Goal: Task Accomplishment & Management: Use online tool/utility

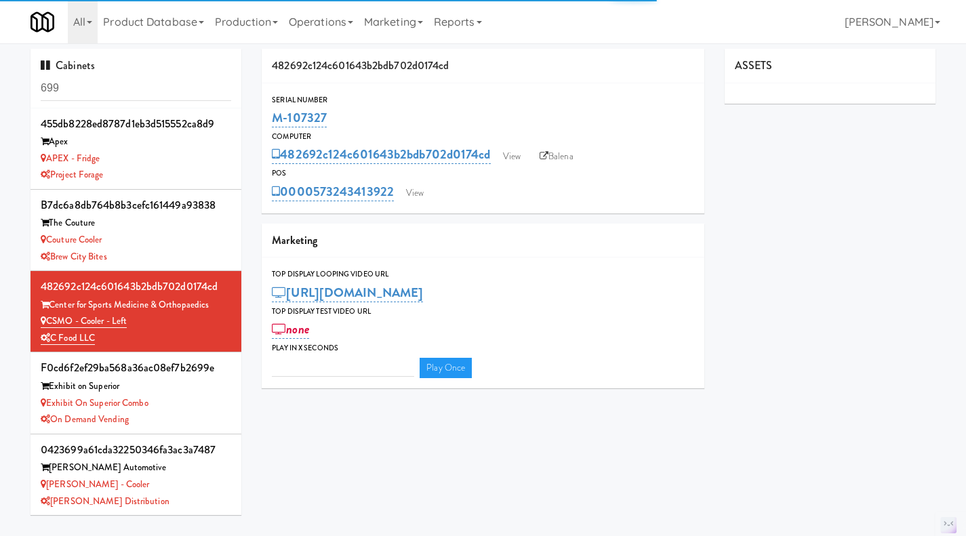
type input "3"
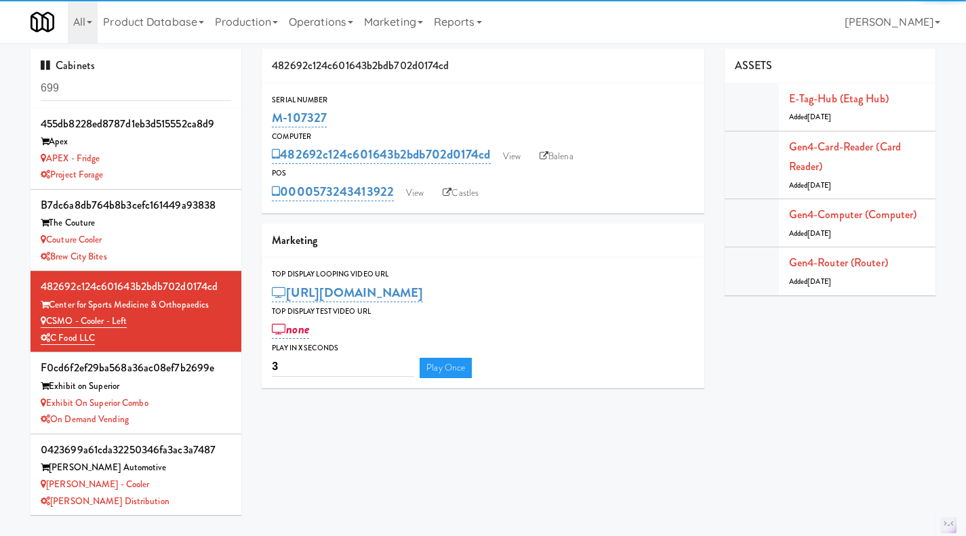
click at [339, 21] on link "Operations" at bounding box center [320, 21] width 75 height 43
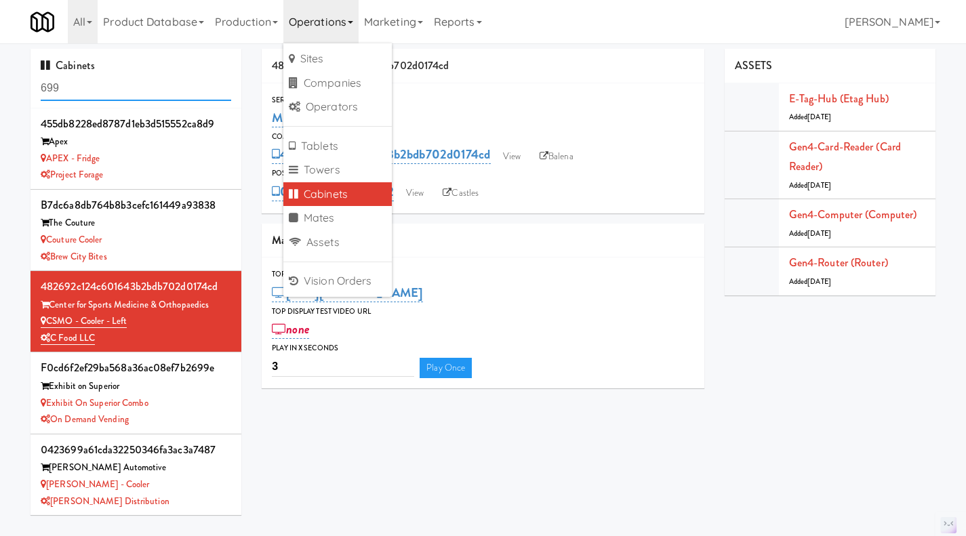
click at [170, 83] on input "699" at bounding box center [136, 88] width 190 height 25
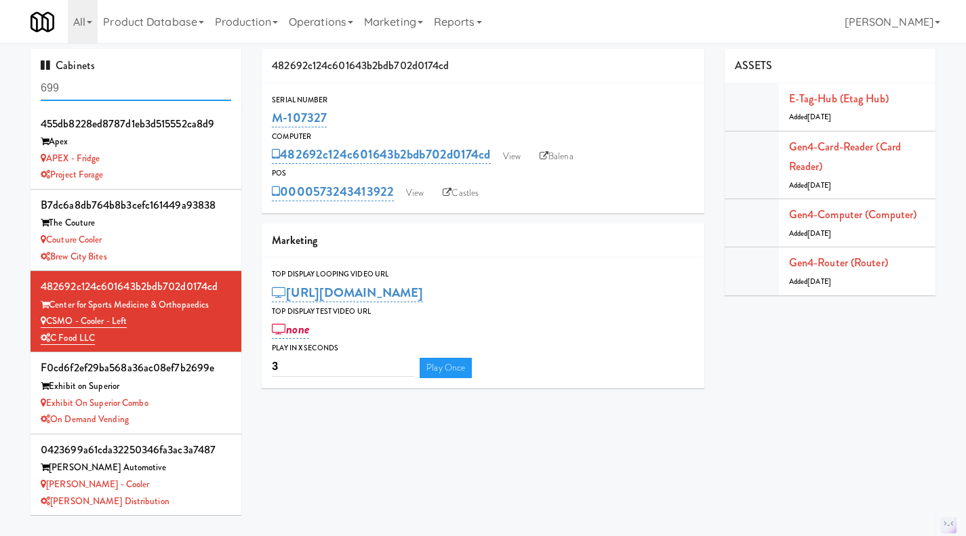
paste input "M-152472"
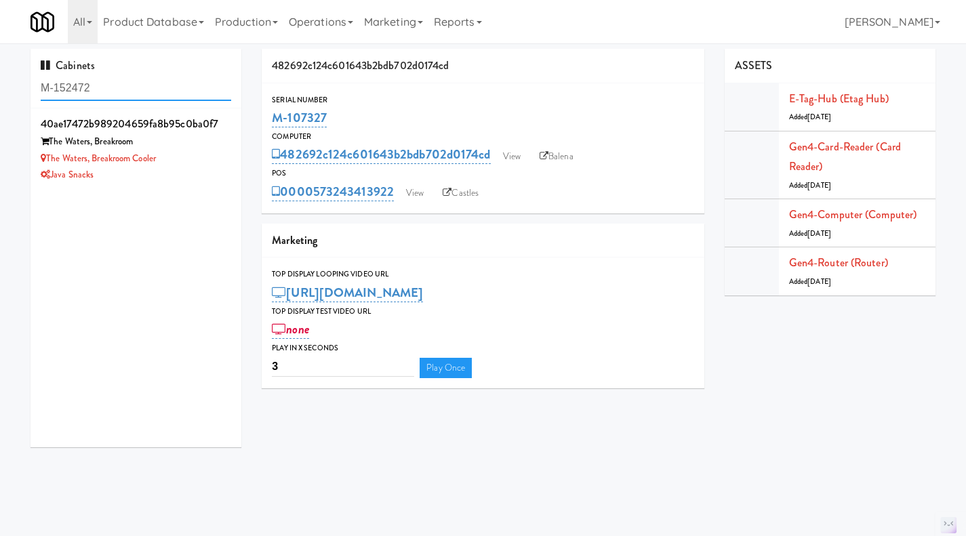
type input "M-152472"
click at [176, 179] on div "Java Snacks" at bounding box center [136, 175] width 190 height 17
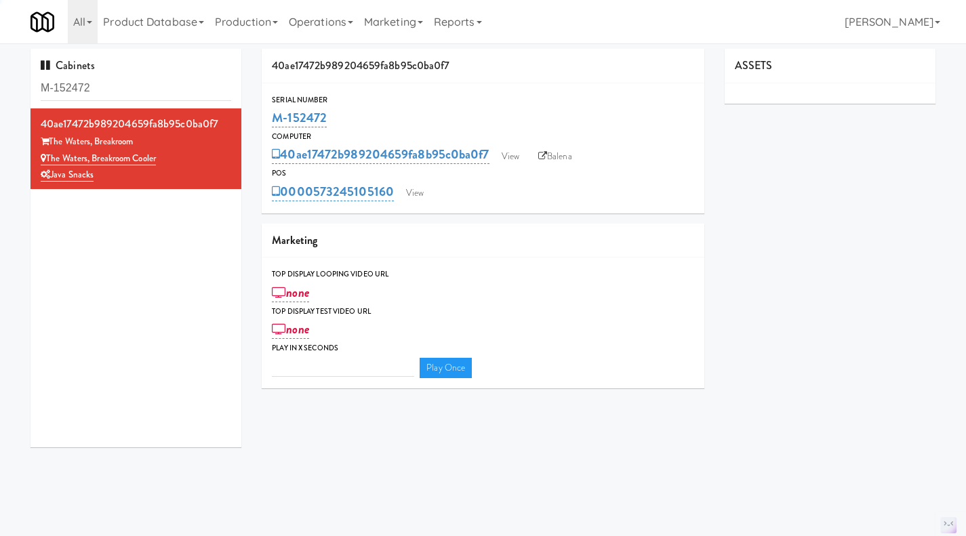
type input "3"
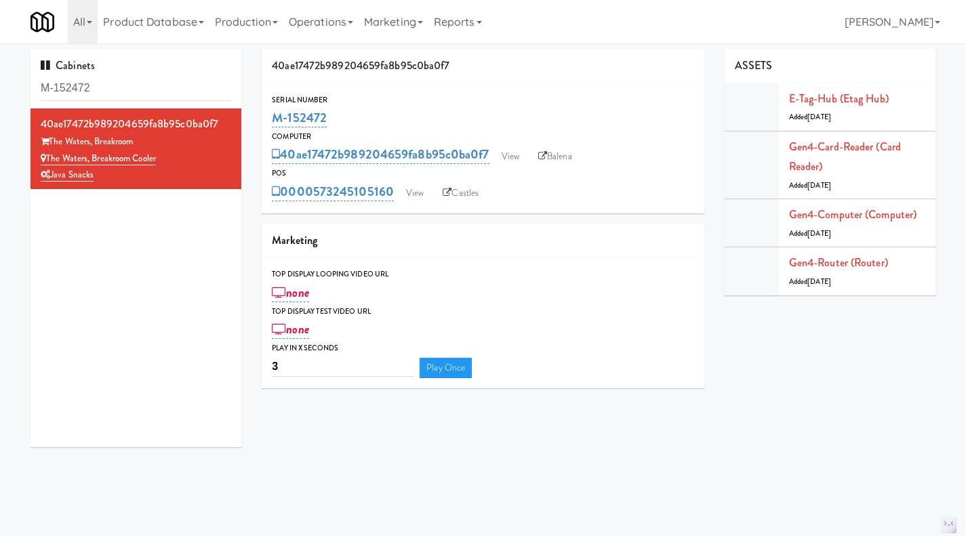
drag, startPoint x: 109, startPoint y: 173, endPoint x: 47, endPoint y: 155, distance: 64.1
click at [47, 155] on div "40ae17472b989204659fa8b95c0ba0f7 The Waters, Breakroom The Waters, Breakroom Co…" at bounding box center [136, 149] width 190 height 70
click at [562, 159] on link "Balena" at bounding box center [554, 156] width 47 height 20
drag, startPoint x: 396, startPoint y: 118, endPoint x: 253, endPoint y: 111, distance: 142.5
click at [253, 111] on div "40ae17472b989204659fa8b95c0ba0f7 Serial Number M-152472 Computer 40ae17472b9892…" at bounding box center [482, 224] width 463 height 350
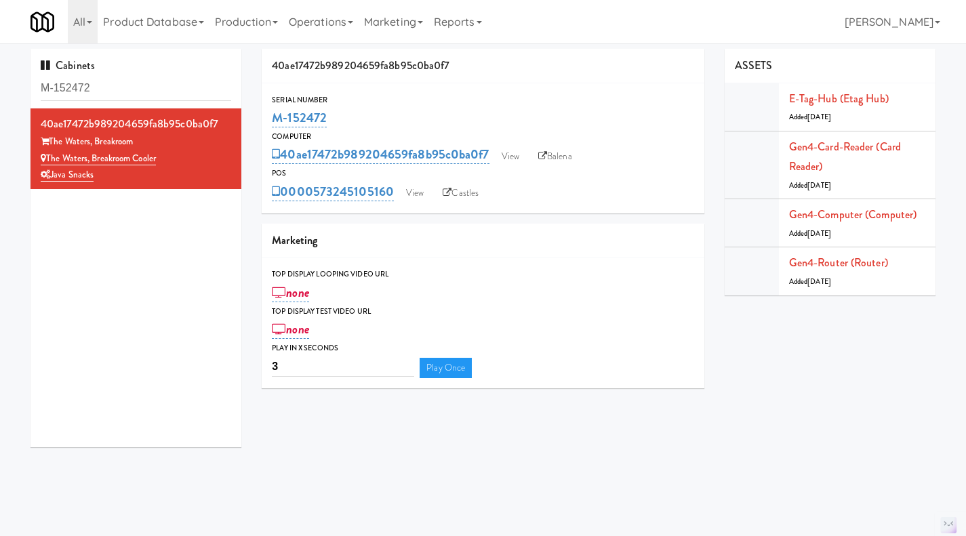
copy link "M-152472"
click at [576, 153] on link "Balena" at bounding box center [554, 156] width 47 height 20
click at [135, 160] on link "The Waters, Breakroom Cooler" at bounding box center [98, 159] width 115 height 14
click at [158, 88] on input "M-152472" at bounding box center [136, 88] width 190 height 25
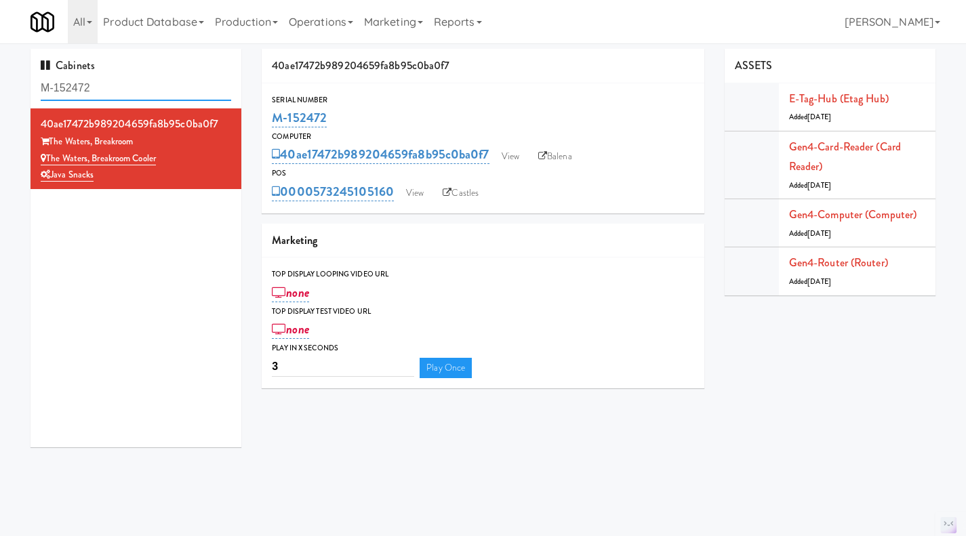
click at [158, 88] on input "M-152472" at bounding box center [136, 88] width 190 height 25
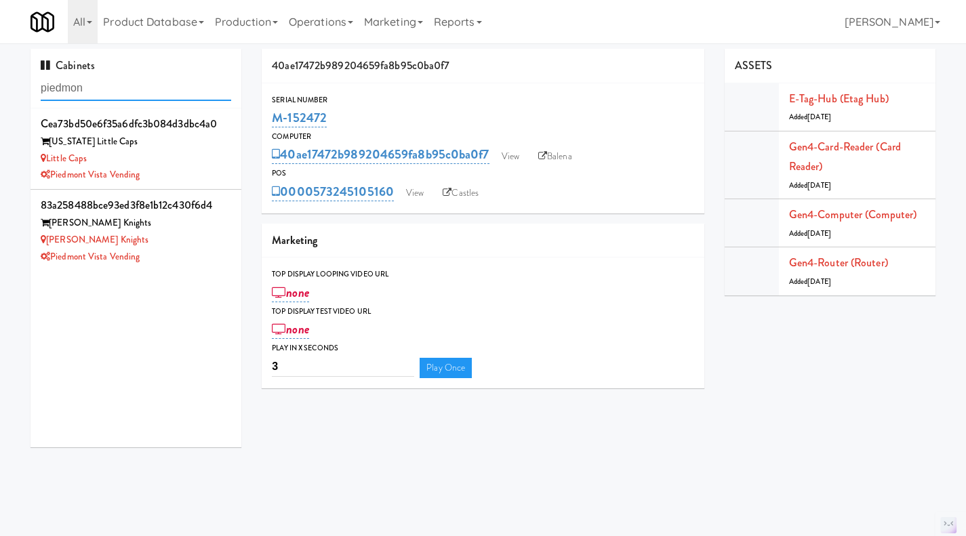
paste input "M-152472"
type input "M-152472"
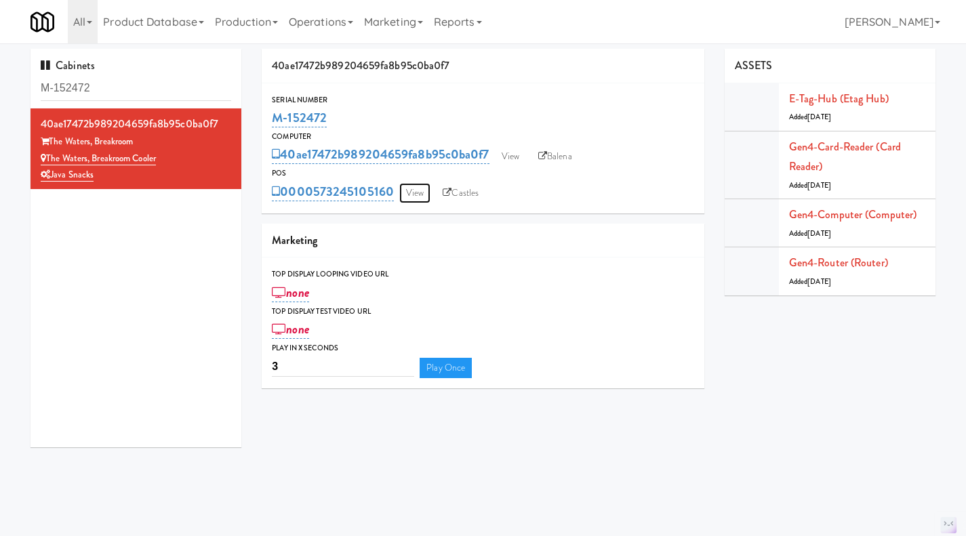
click at [416, 198] on link "View" at bounding box center [414, 193] width 31 height 20
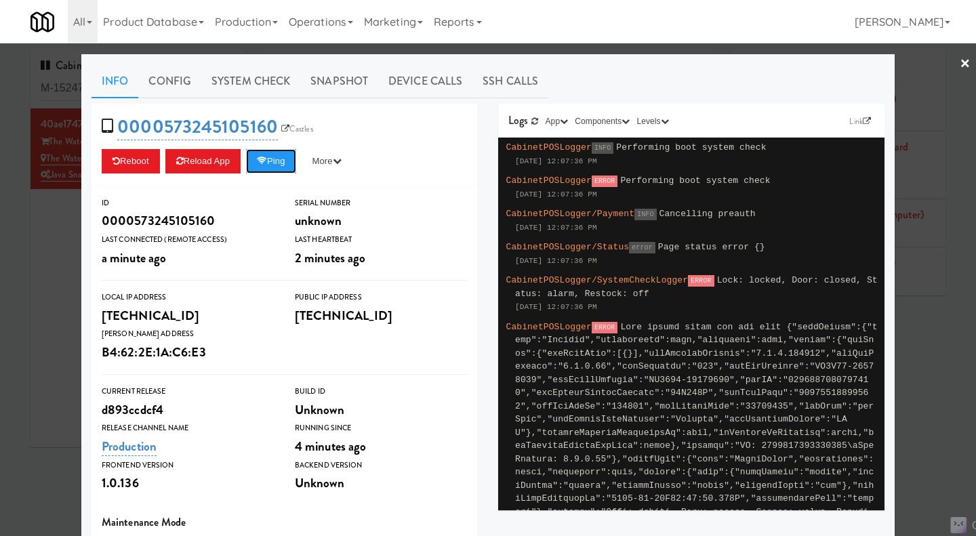
click at [267, 159] on button "Ping" at bounding box center [271, 161] width 50 height 24
click at [237, 91] on link "System Check" at bounding box center [250, 81] width 99 height 34
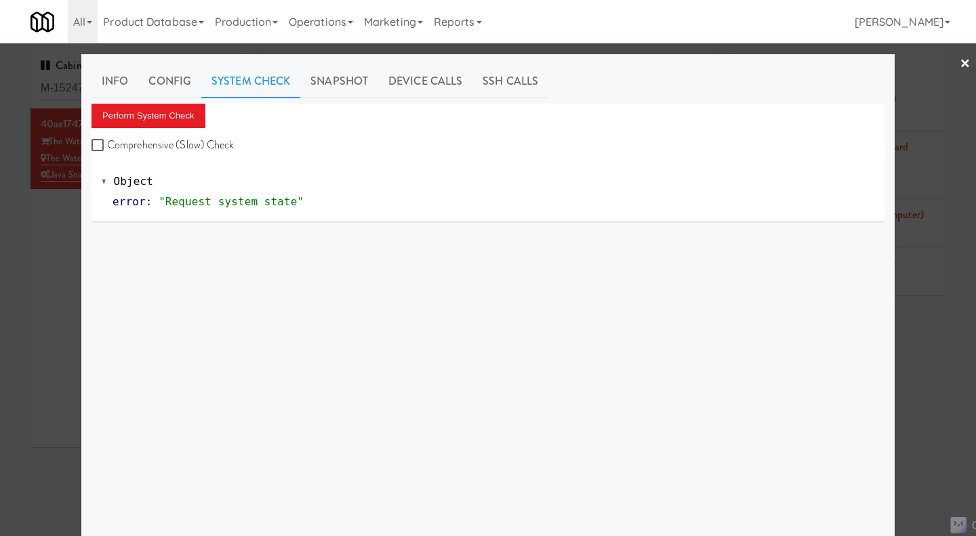
click at [154, 146] on label "Comprehensive (Slow) Check" at bounding box center [162, 145] width 143 height 20
click at [107, 146] on input "Comprehensive (Slow) Check" at bounding box center [99, 145] width 16 height 11
checkbox input "true"
click at [147, 122] on button "Perform System Check" at bounding box center [148, 116] width 114 height 24
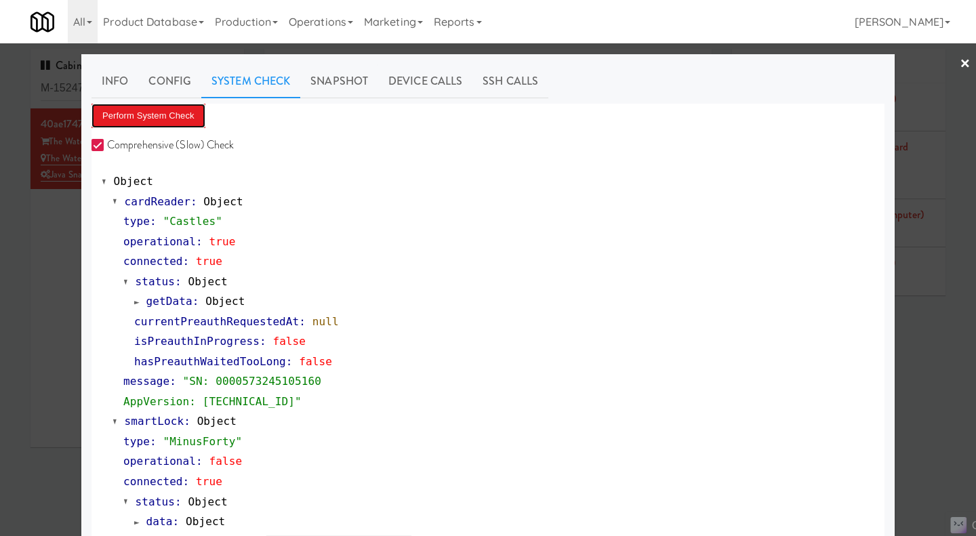
click at [137, 117] on button "Perform System Check" at bounding box center [148, 116] width 114 height 24
click at [127, 113] on button "Perform System Check" at bounding box center [148, 116] width 114 height 24
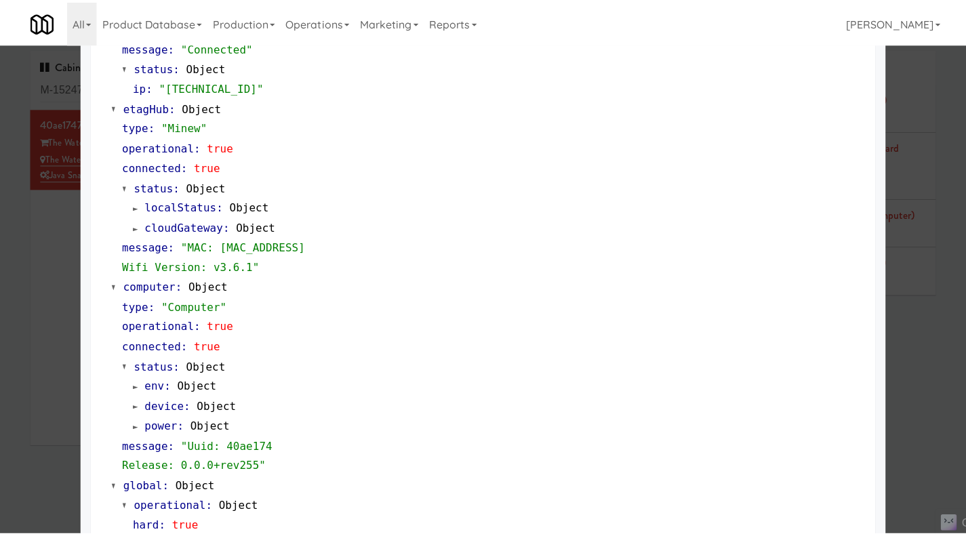
scroll to position [1157, 0]
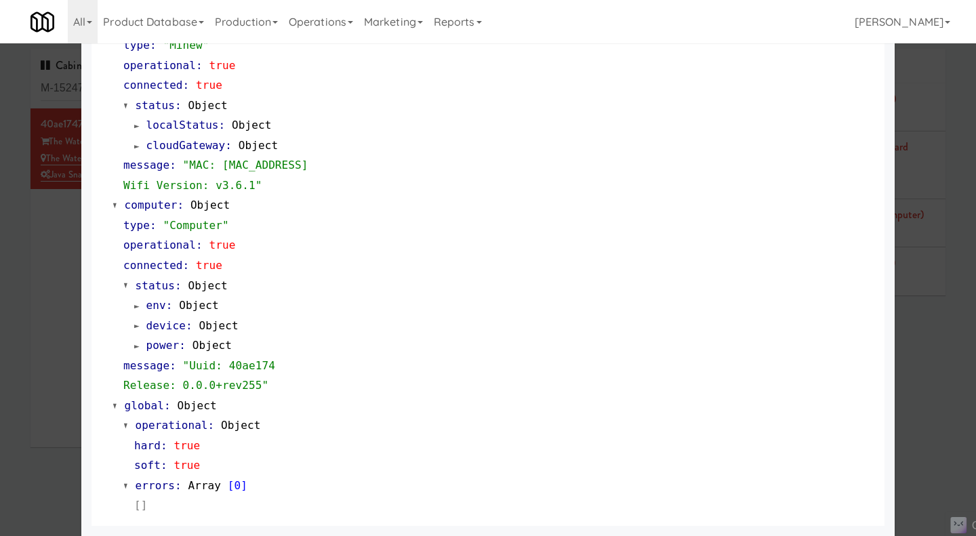
click at [905, 394] on div at bounding box center [488, 268] width 976 height 536
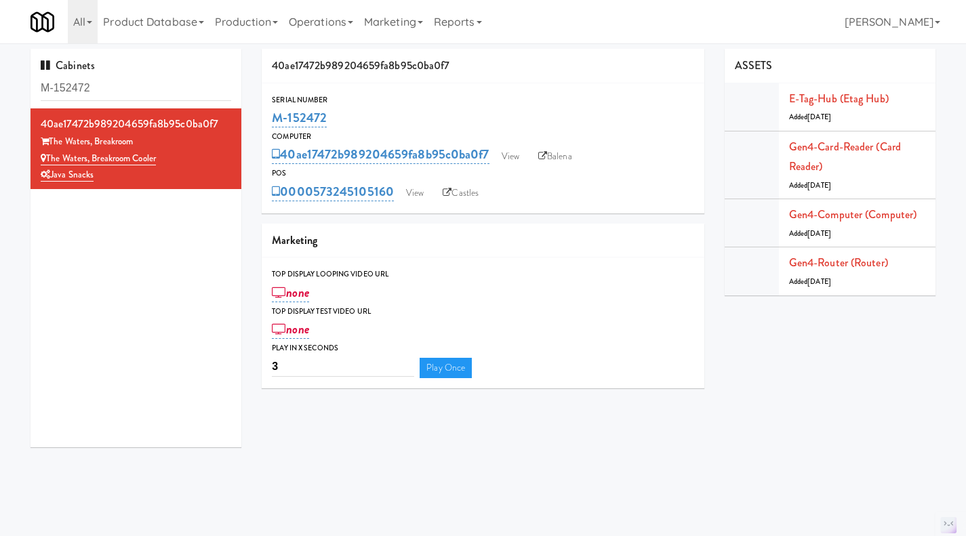
click at [235, 24] on link "Production" at bounding box center [246, 21] width 74 height 43
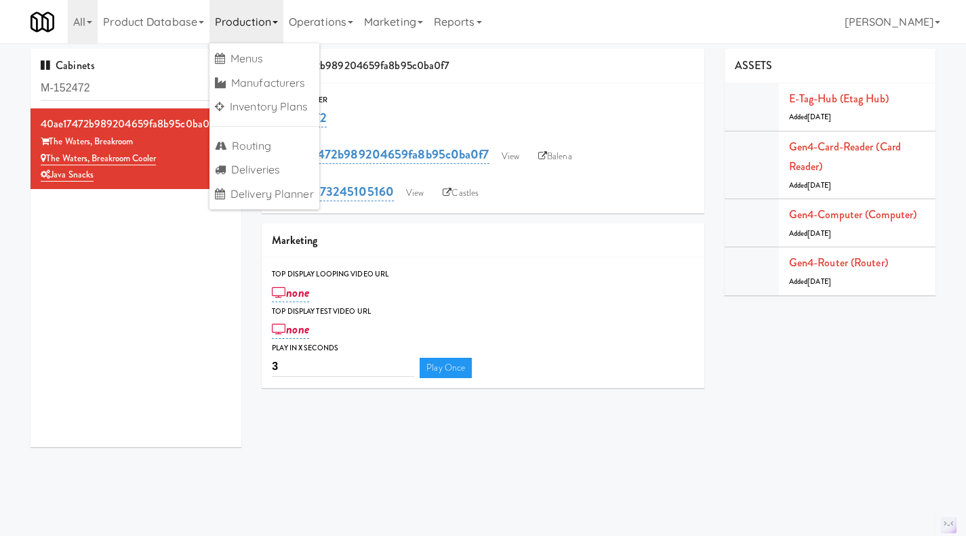
click at [334, 19] on link "Operations" at bounding box center [320, 21] width 75 height 43
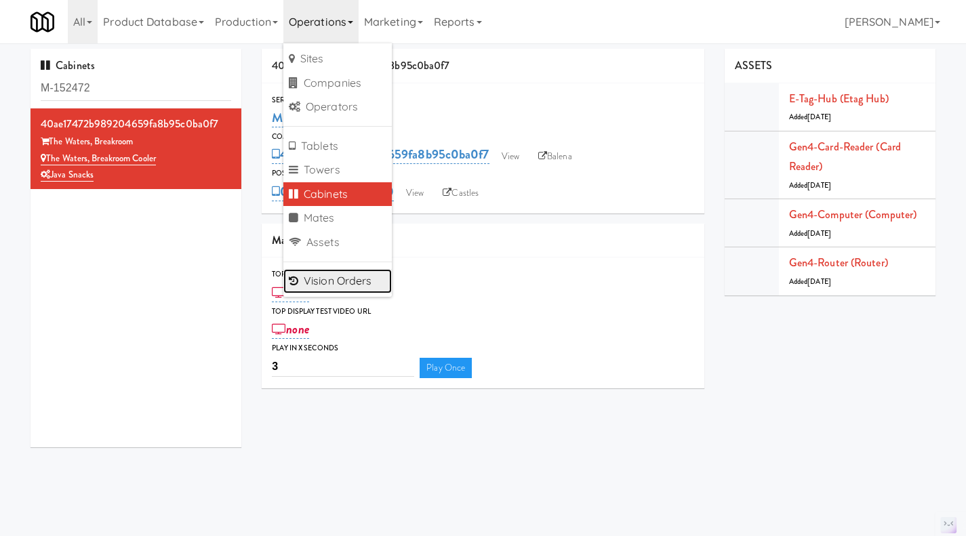
click at [363, 289] on link "Vision Orders" at bounding box center [337, 281] width 108 height 24
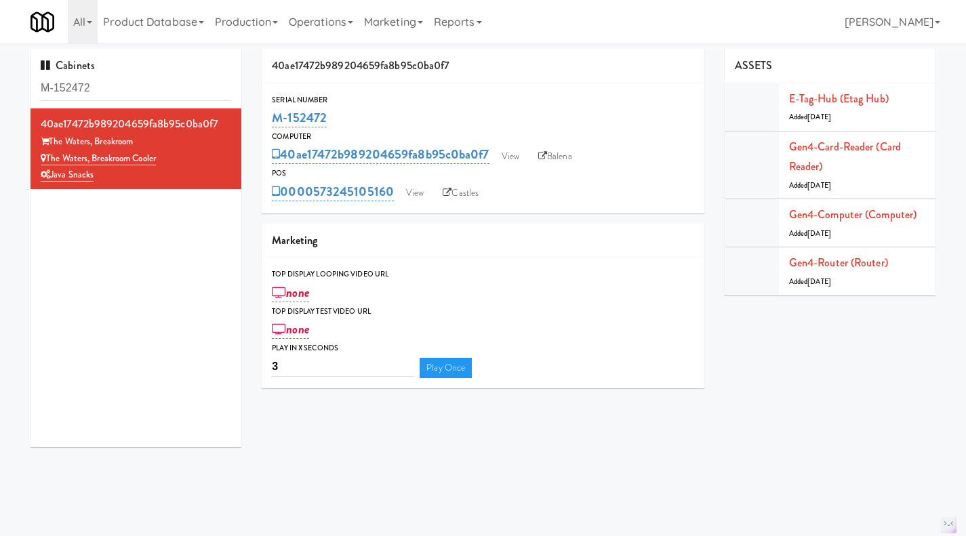
drag, startPoint x: 182, startPoint y: 158, endPoint x: 47, endPoint y: 161, distance: 134.9
click at [47, 161] on div "The Waters, Breakroom Cooler" at bounding box center [136, 158] width 190 height 17
copy link "The Waters, Breakroom Cooler"
drag, startPoint x: 355, startPoint y: 120, endPoint x: 277, endPoint y: 122, distance: 78.0
click at [277, 122] on div "M-152472" at bounding box center [483, 117] width 422 height 23
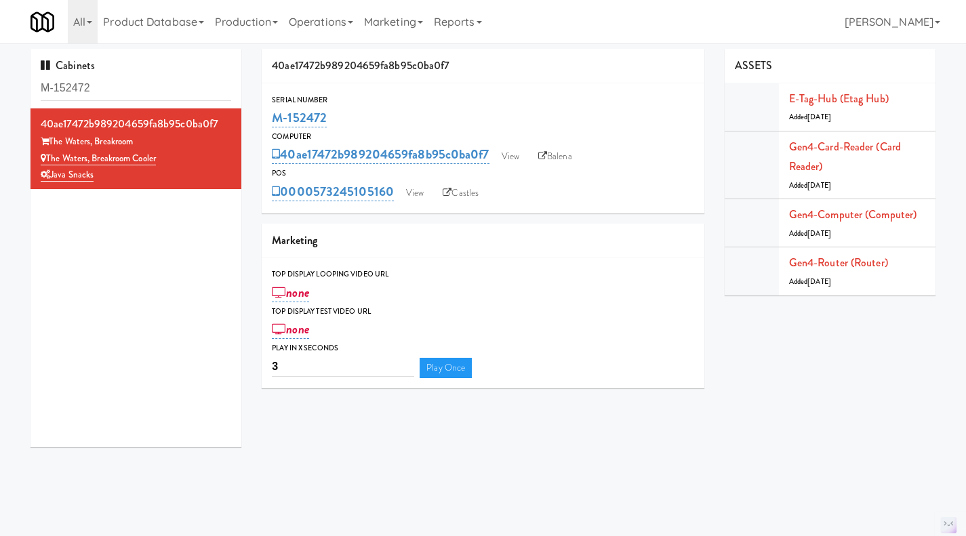
copy link "M-152472"
click at [523, 159] on link "View" at bounding box center [510, 156] width 31 height 20
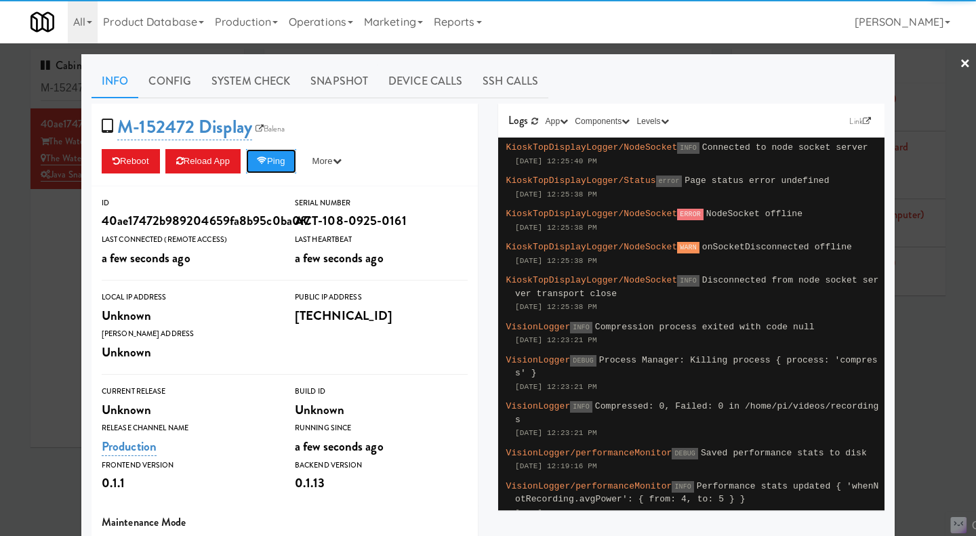
click at [269, 156] on button "Ping" at bounding box center [271, 161] width 50 height 24
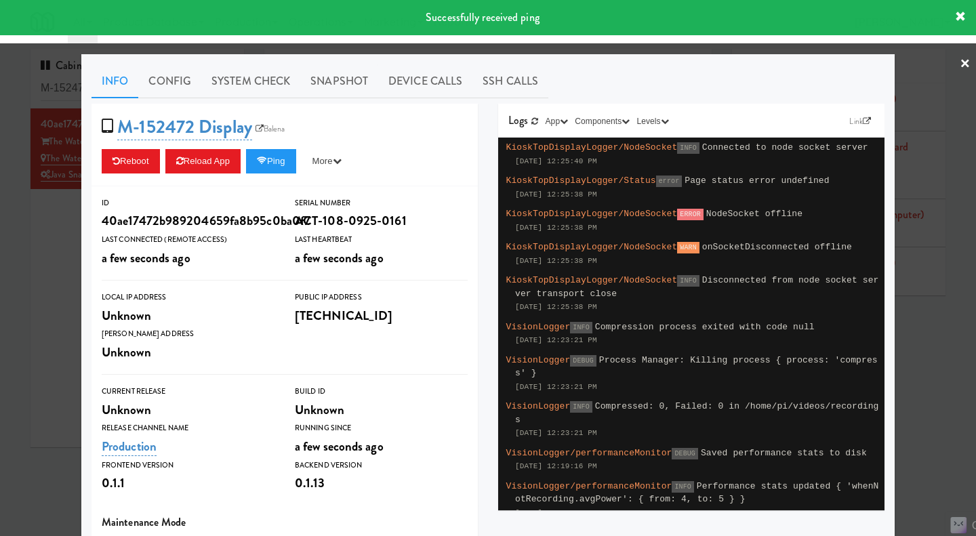
click at [232, 86] on link "System Check" at bounding box center [250, 81] width 99 height 34
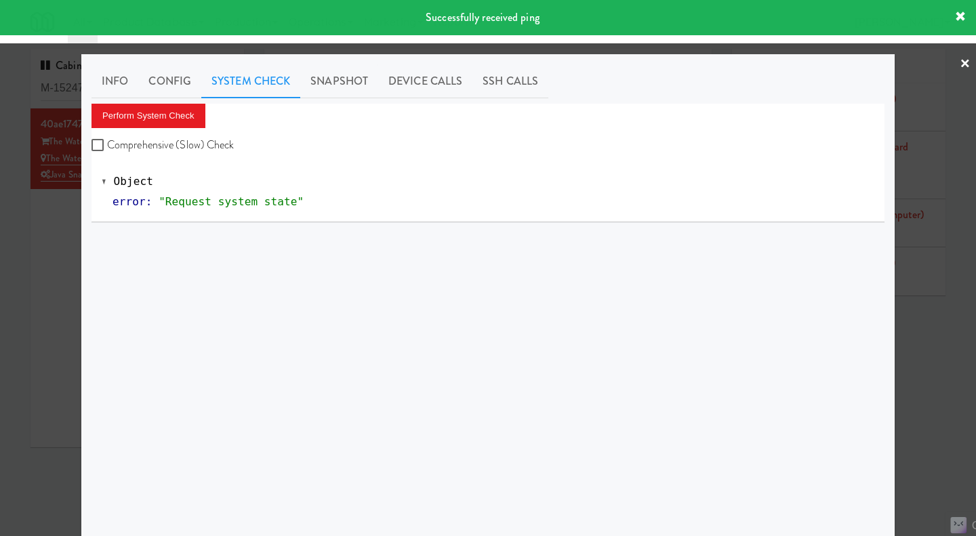
drag, startPoint x: 184, startPoint y: 148, endPoint x: 181, endPoint y: 142, distance: 7.3
click at [184, 148] on label "Comprehensive (Slow) Check" at bounding box center [162, 145] width 143 height 20
click at [107, 148] on input "Comprehensive (Slow) Check" at bounding box center [99, 145] width 16 height 11
checkbox input "true"
click at [175, 125] on button "Perform System Check" at bounding box center [148, 116] width 114 height 24
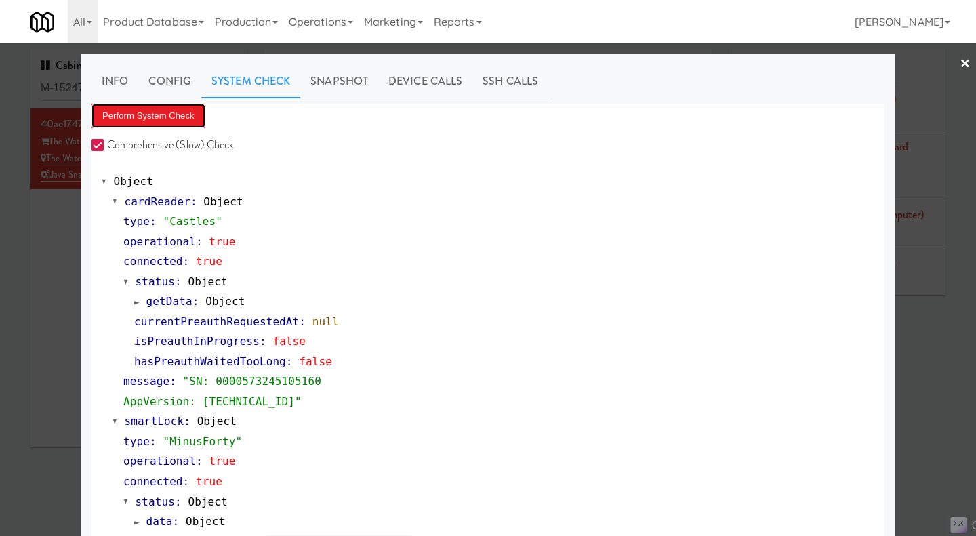
click at [147, 125] on button "Perform System Check" at bounding box center [148, 116] width 114 height 24
click at [433, 80] on link "Device Calls" at bounding box center [425, 81] width 94 height 34
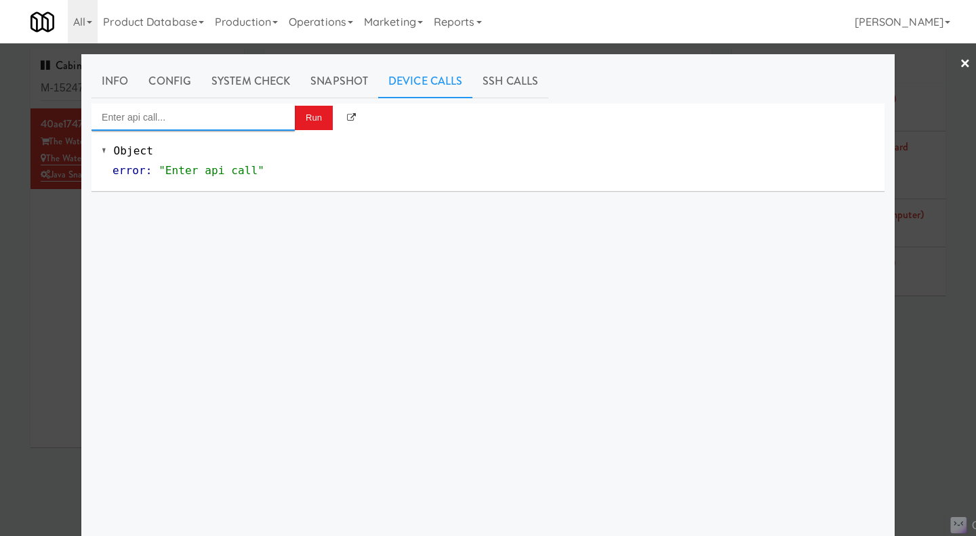
click at [220, 116] on input "Enter api call..." at bounding box center [192, 117] width 203 height 27
click at [208, 142] on div "Cooler: Get Temperature Data" at bounding box center [188, 140] width 183 height 18
type input "Cooler: Get Temperature Data"
click at [303, 122] on button "Run" at bounding box center [314, 118] width 38 height 24
click at [102, 150] on span at bounding box center [104, 151] width 5 height 10
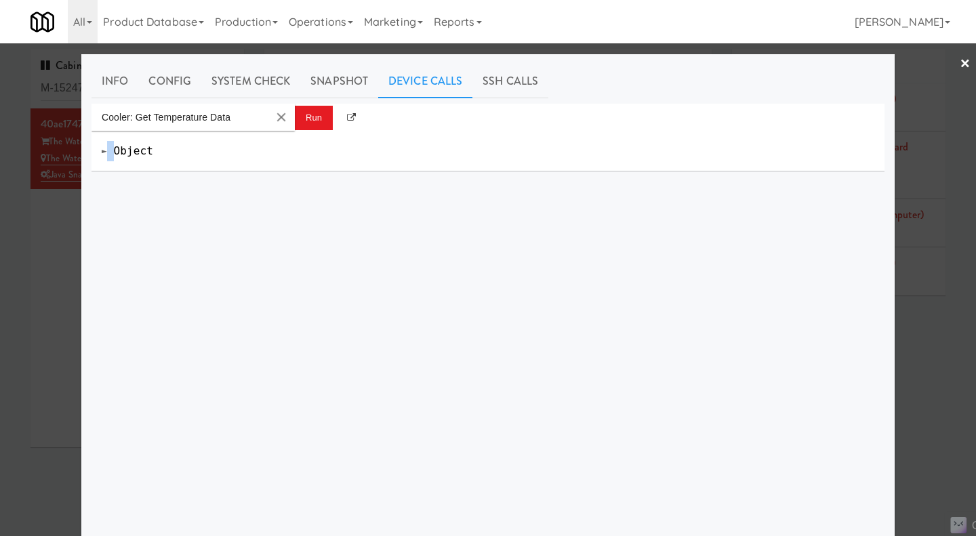
click at [102, 150] on span at bounding box center [104, 151] width 5 height 10
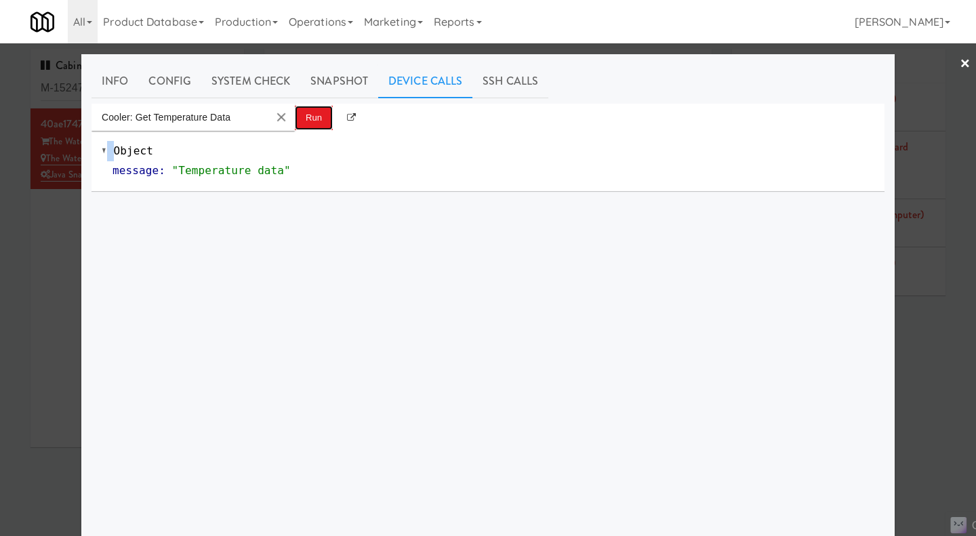
click at [310, 127] on button "Run" at bounding box center [314, 118] width 38 height 24
click at [432, 201] on div "Cooler: Get Temperature Data Run Object message : "Temperature data"" at bounding box center [487, 358] width 793 height 508
click at [950, 340] on div at bounding box center [488, 268] width 976 height 536
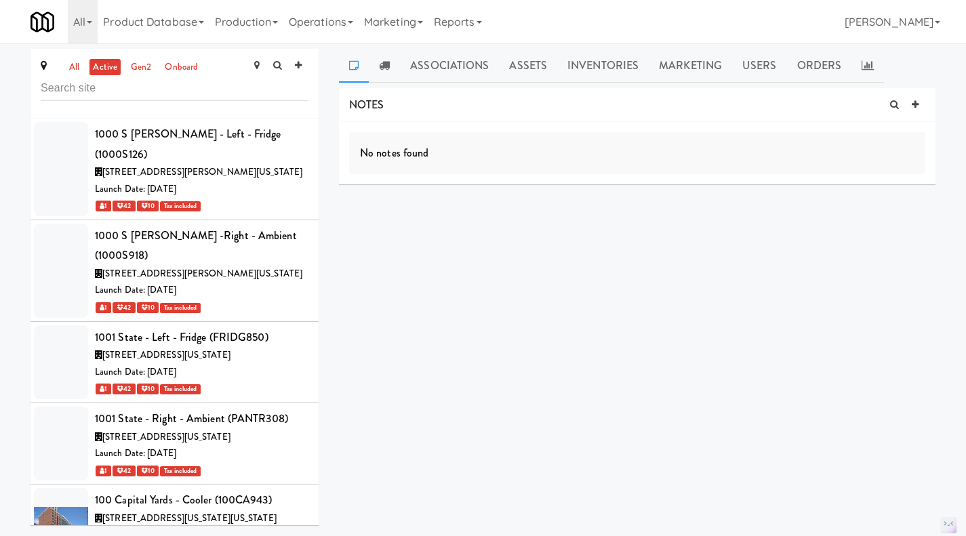
click at [73, 68] on link "all" at bounding box center [74, 67] width 17 height 17
click at [249, 282] on div "Launch Date: May 30, 2025" at bounding box center [201, 290] width 213 height 17
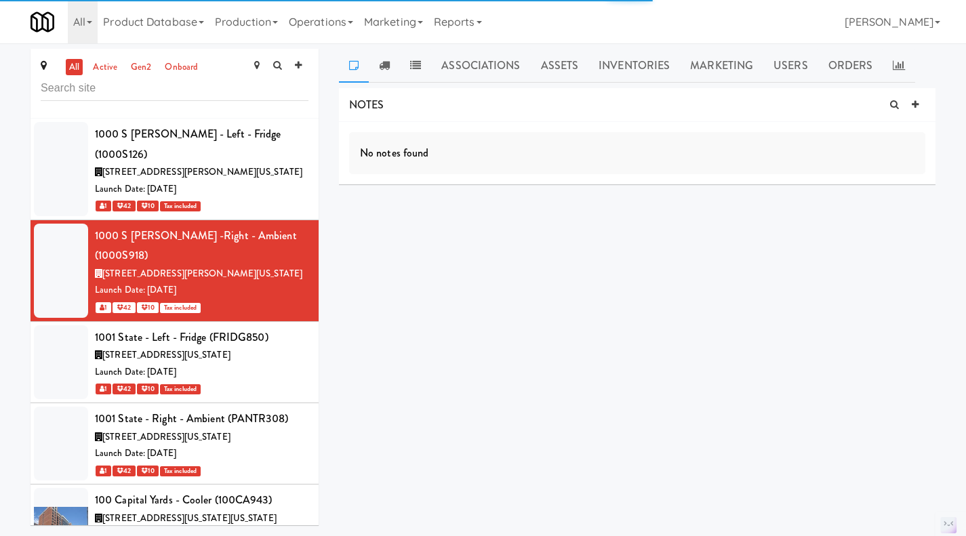
click at [282, 364] on div "Launch Date: Sep 24, 2025" at bounding box center [201, 372] width 213 height 17
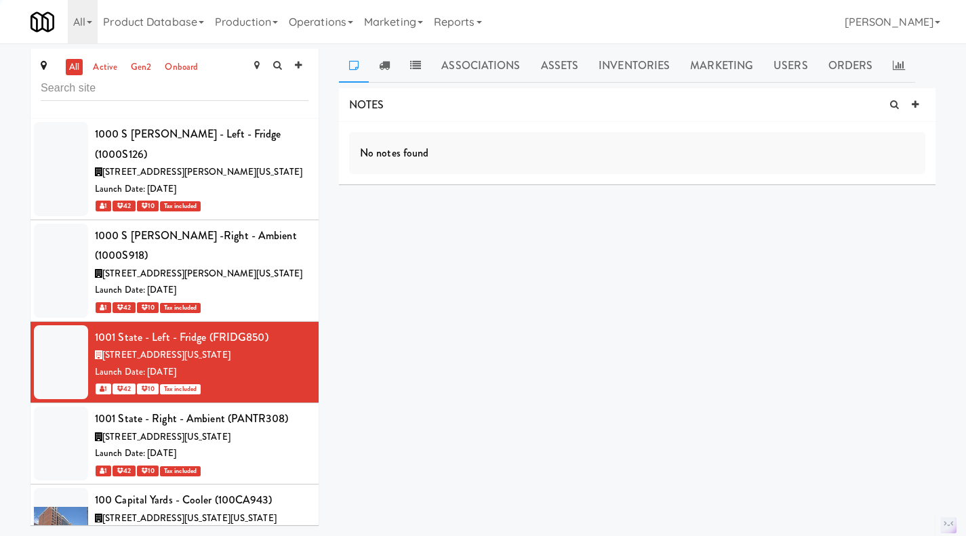
scroll to position [203, 0]
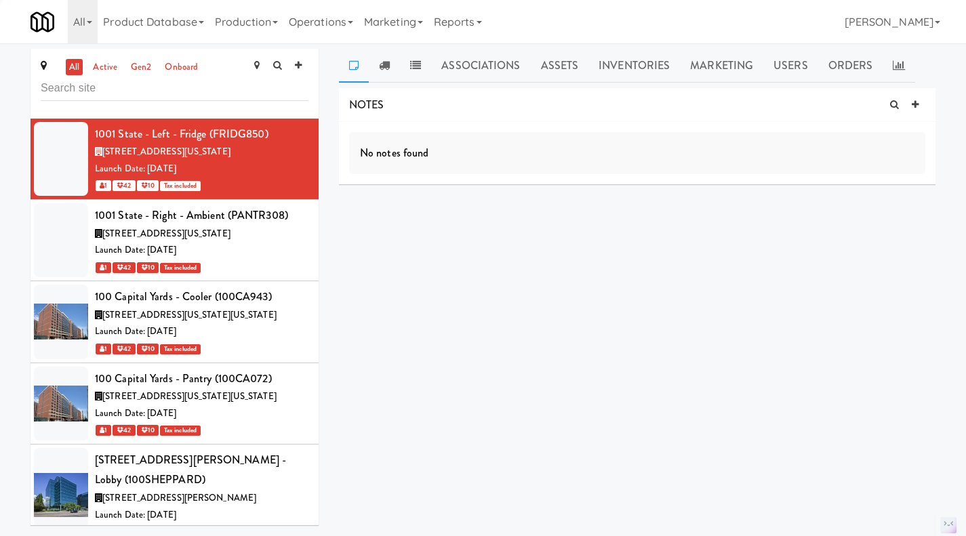
click at [270, 323] on div "Launch Date: Sep 24, 2025" at bounding box center [201, 331] width 213 height 17
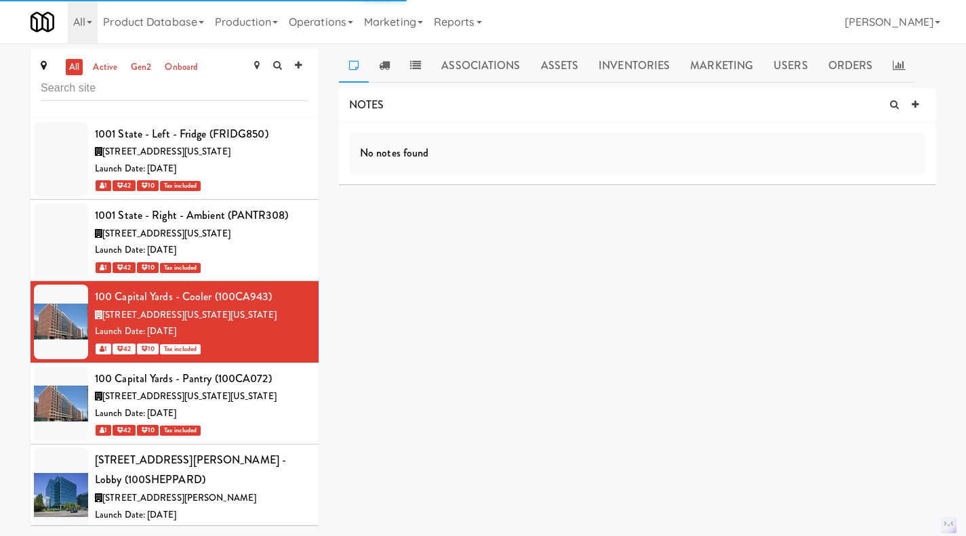
click at [285, 405] on div "Launch Date: Sep 27, 2025" at bounding box center [201, 413] width 213 height 17
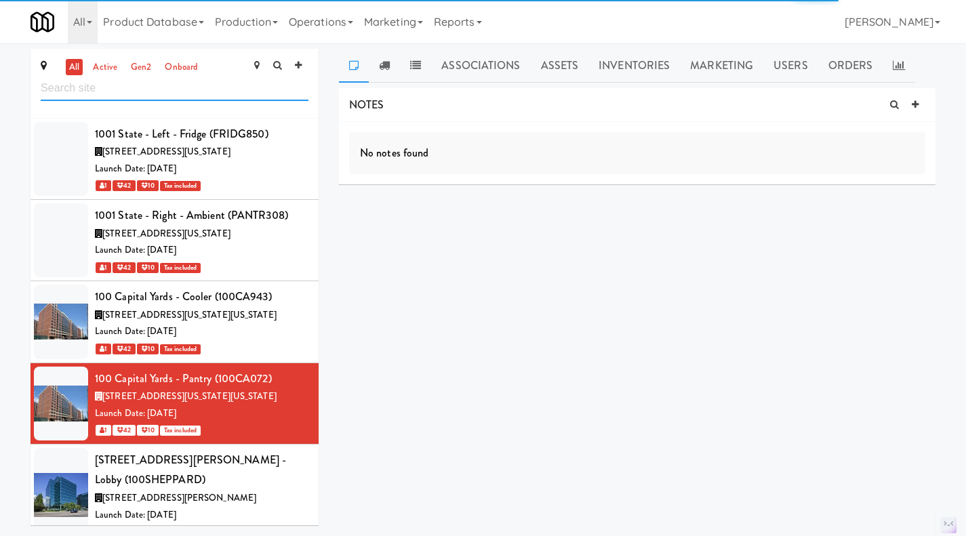
click at [155, 89] on input "text" at bounding box center [175, 88] width 268 height 25
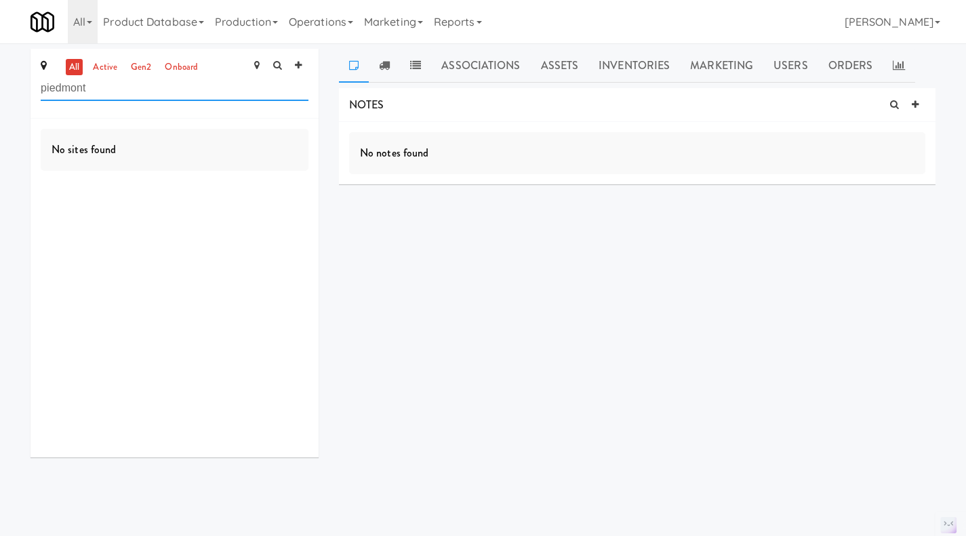
click at [101, 94] on input "piedmont" at bounding box center [175, 88] width 268 height 25
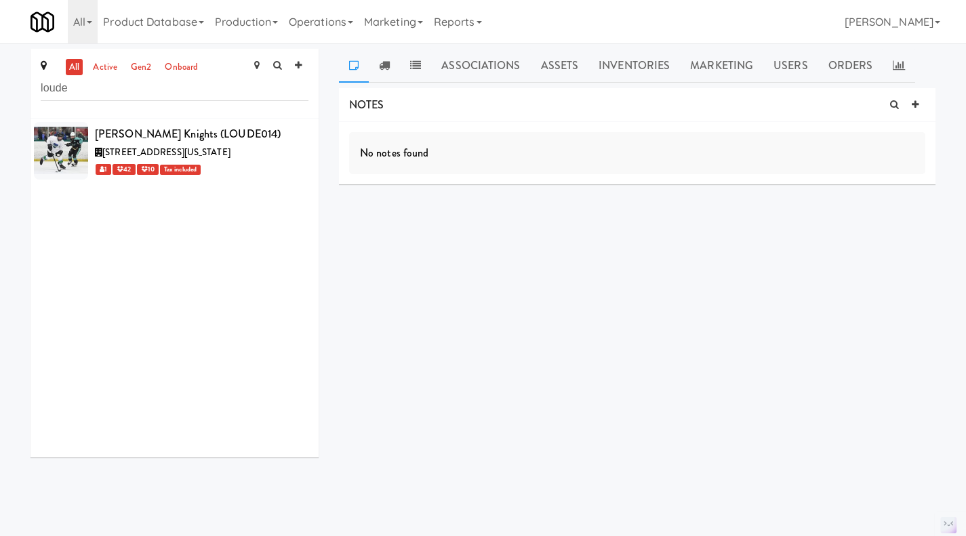
click at [230, 158] on span "19201 Compass Creek Parkway, Leesburg Virginia" at bounding box center [166, 152] width 128 height 13
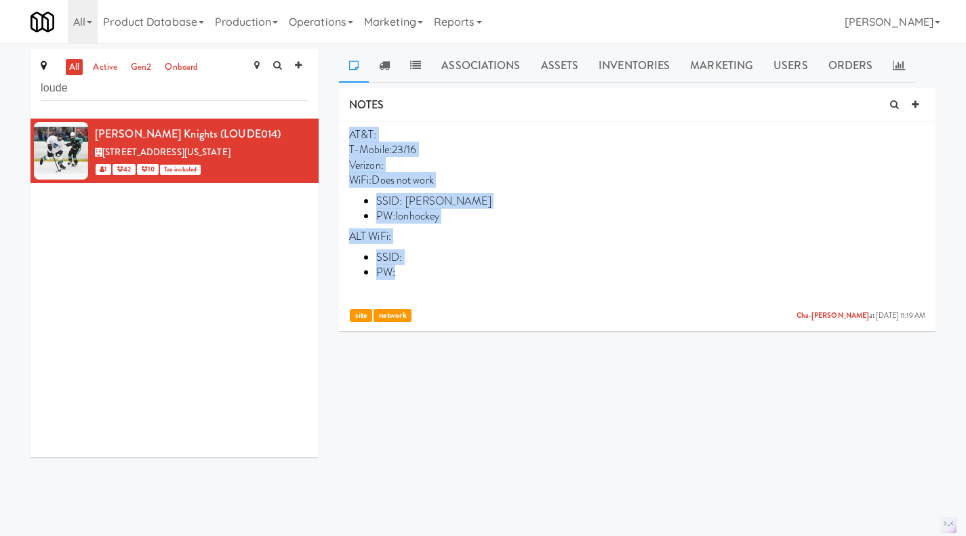
drag, startPoint x: 413, startPoint y: 277, endPoint x: 350, endPoint y: 135, distance: 155.0
click at [350, 135] on p "AT&T: T-Mobile:23/16 Verizon: WiFi:Does not work SSID: Ion Guest WIFI PW:Ionhoc…" at bounding box center [637, 214] width 576 height 174
copy p "AT&T: T-Mobile:23/16 Verizon: WiFi:Does not work SSID: Ion Guest WIFI PW:Ionhoc…"
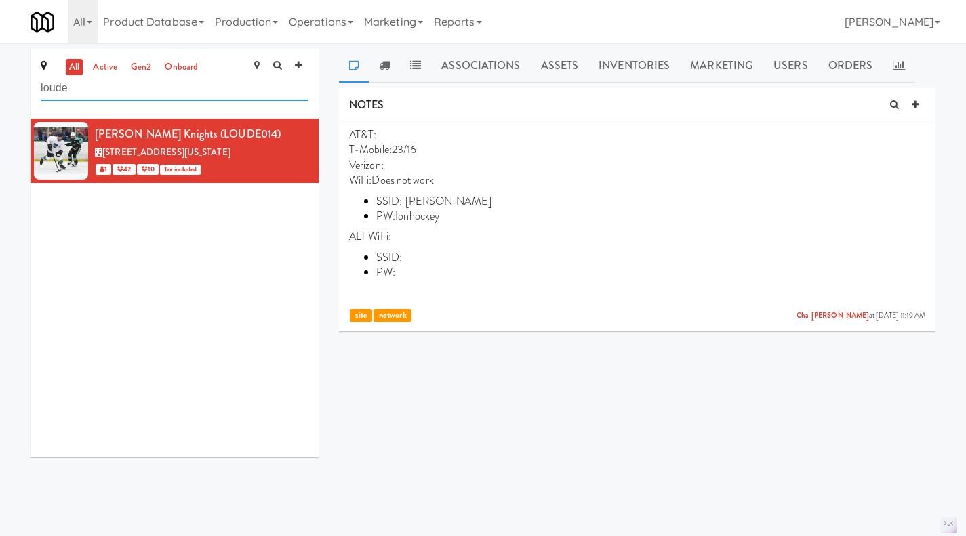
click at [111, 92] on input "loude" at bounding box center [175, 88] width 268 height 25
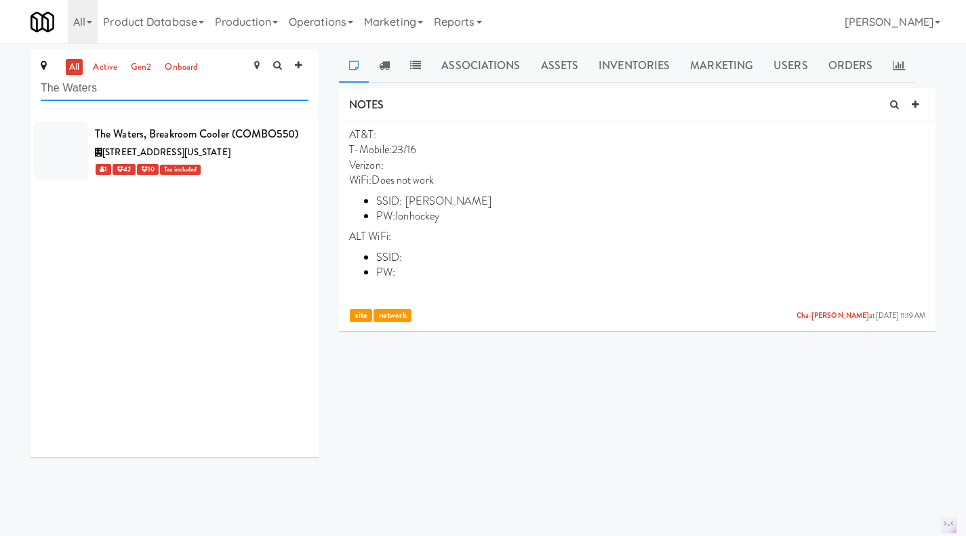
type input "The Waters"
click at [272, 178] on div "1 42 10 Tax included" at bounding box center [201, 169] width 213 height 17
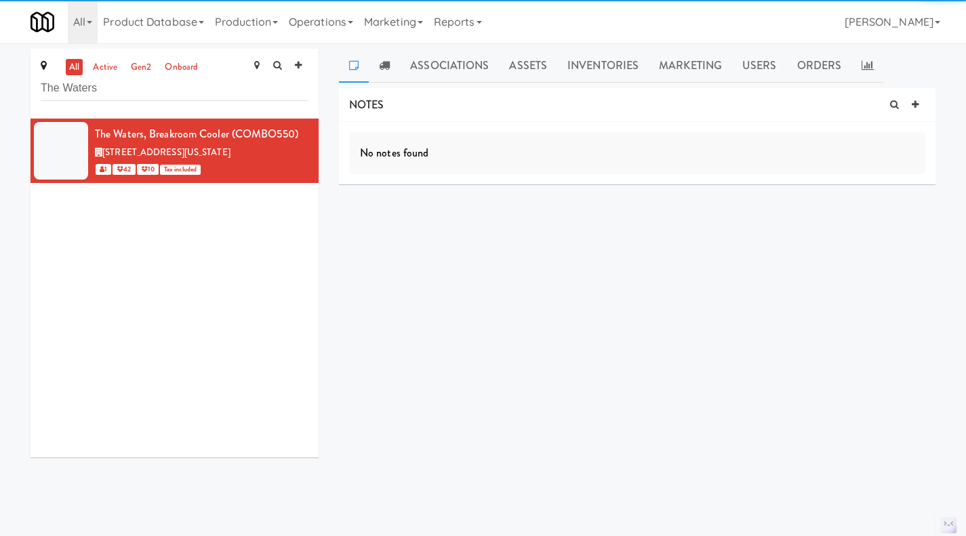
click at [918, 108] on icon at bounding box center [915, 104] width 7 height 9
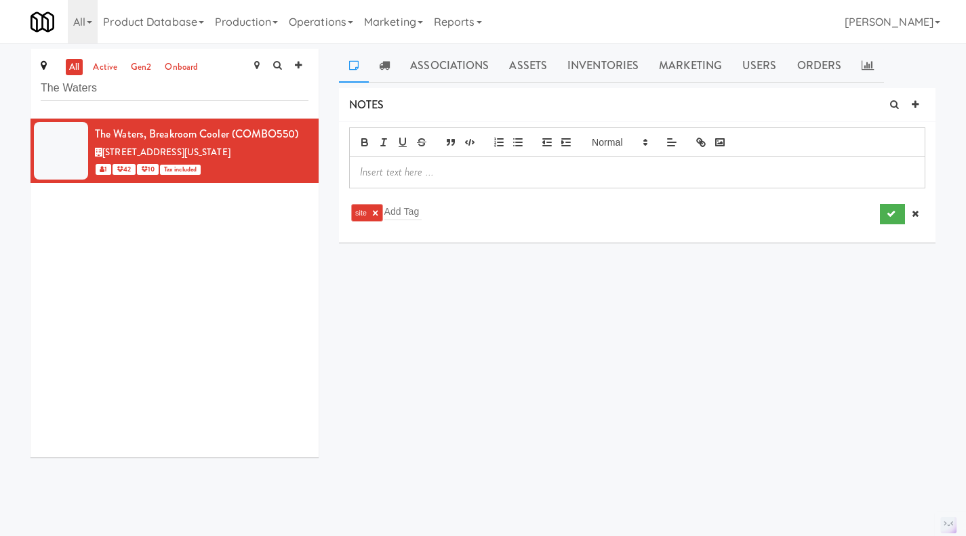
click at [481, 180] on p at bounding box center [637, 172] width 554 height 15
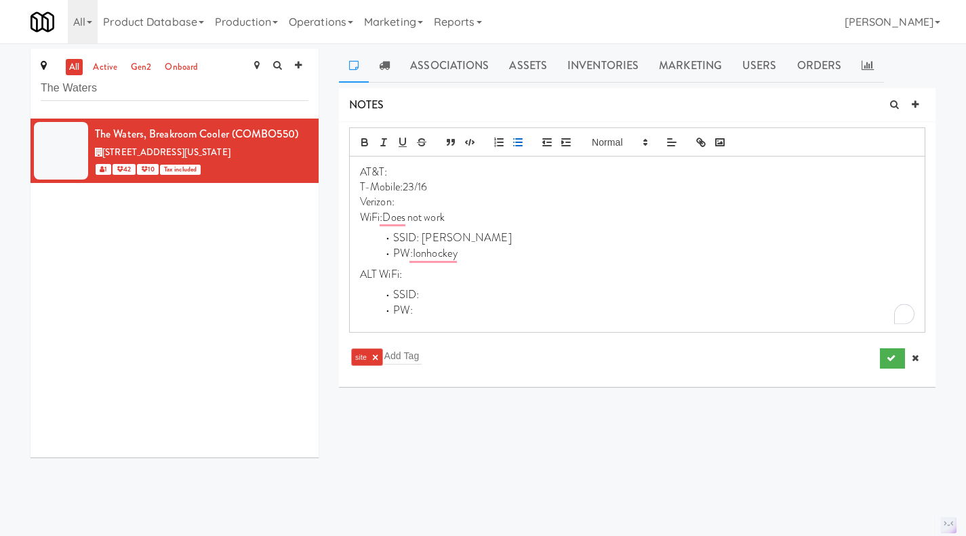
click at [437, 295] on li "SSID:" at bounding box center [645, 295] width 538 height 16
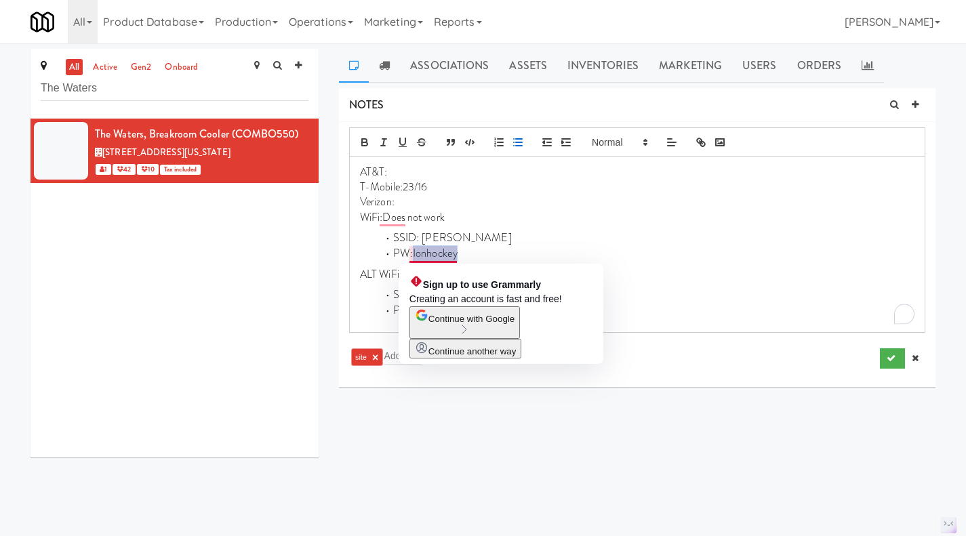
drag, startPoint x: 466, startPoint y: 260, endPoint x: 411, endPoint y: 260, distance: 54.9
click at [411, 260] on li "PW:Ionhockey" at bounding box center [645, 254] width 538 height 16
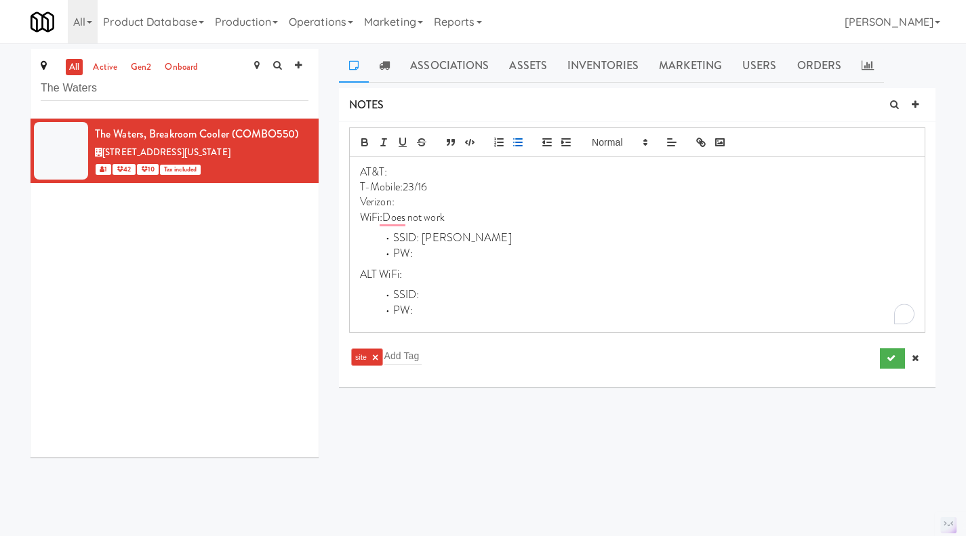
drag, startPoint x: 497, startPoint y: 233, endPoint x: 423, endPoint y: 241, distance: 74.9
click at [423, 241] on li "SSID: Ion Guest WIFI" at bounding box center [645, 238] width 538 height 16
drag, startPoint x: 451, startPoint y: 211, endPoint x: 384, endPoint y: 220, distance: 67.6
click at [384, 220] on p "WiFi:Does not work" at bounding box center [637, 217] width 554 height 15
drag, startPoint x: 433, startPoint y: 186, endPoint x: 402, endPoint y: 184, distance: 31.2
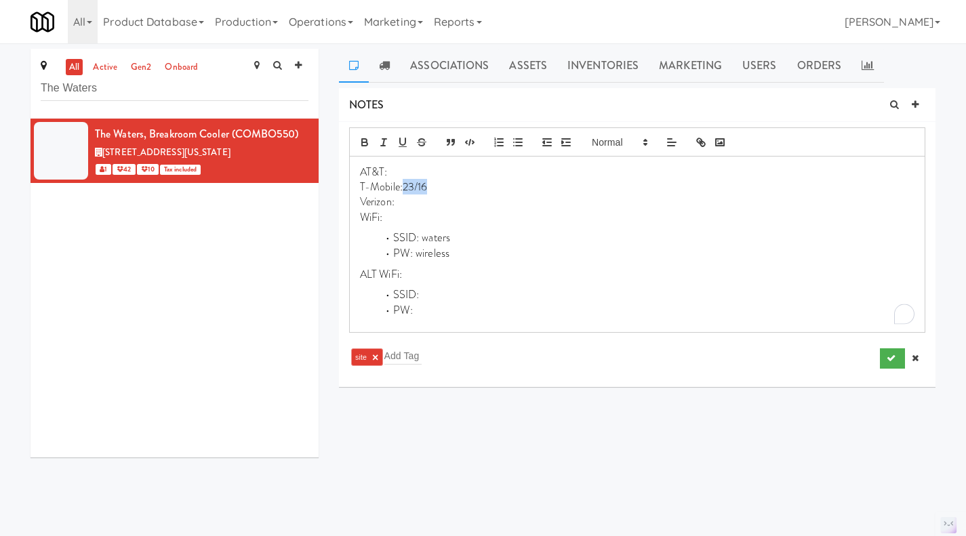
click at [402, 184] on p "T-Mobile:23/16" at bounding box center [637, 187] width 554 height 15
click at [392, 232] on li "SSID: waters" at bounding box center [645, 238] width 538 height 16
click at [518, 144] on icon "button" at bounding box center [518, 142] width 12 height 12
click at [228, 258] on div "The Waters, Breakroom Cooler (COMBO550) 827 Mayowood Road Southwest, Rochester …" at bounding box center [174, 288] width 288 height 339
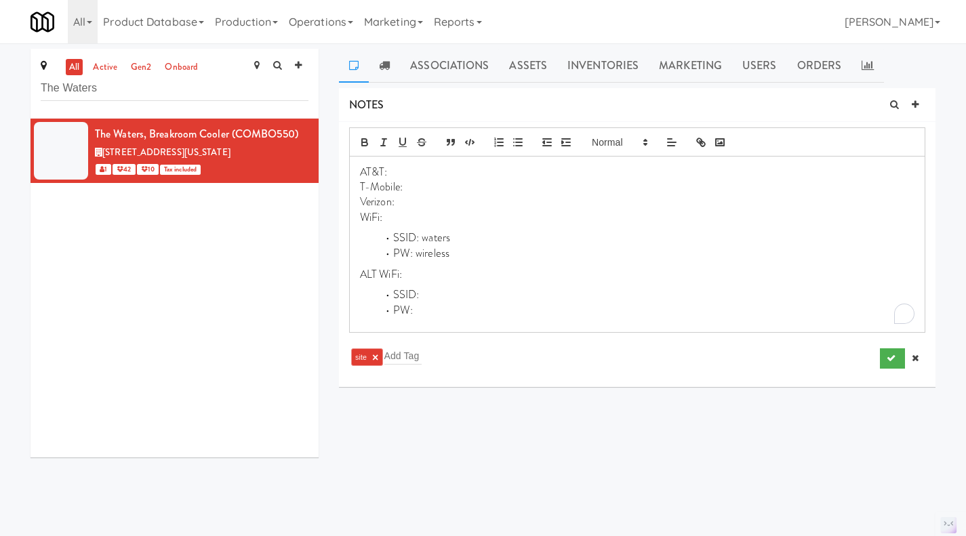
click at [417, 196] on p "Verizon:" at bounding box center [637, 202] width 554 height 15
click at [407, 215] on p "WiFi:" at bounding box center [637, 217] width 554 height 15
drag, startPoint x: 535, startPoint y: 219, endPoint x: 414, endPoint y: 218, distance: 120.6
click at [414, 218] on p "WiFi: 25/30 (have made secondary)" at bounding box center [637, 217] width 554 height 15
click at [890, 359] on icon "submit" at bounding box center [890, 358] width 9 height 9
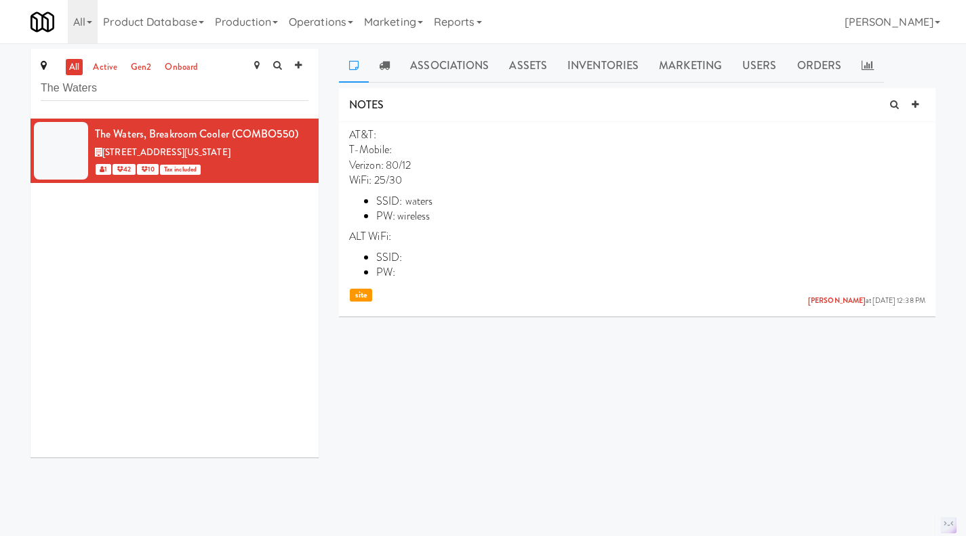
click at [306, 124] on icon at bounding box center [309, 126] width 7 height 9
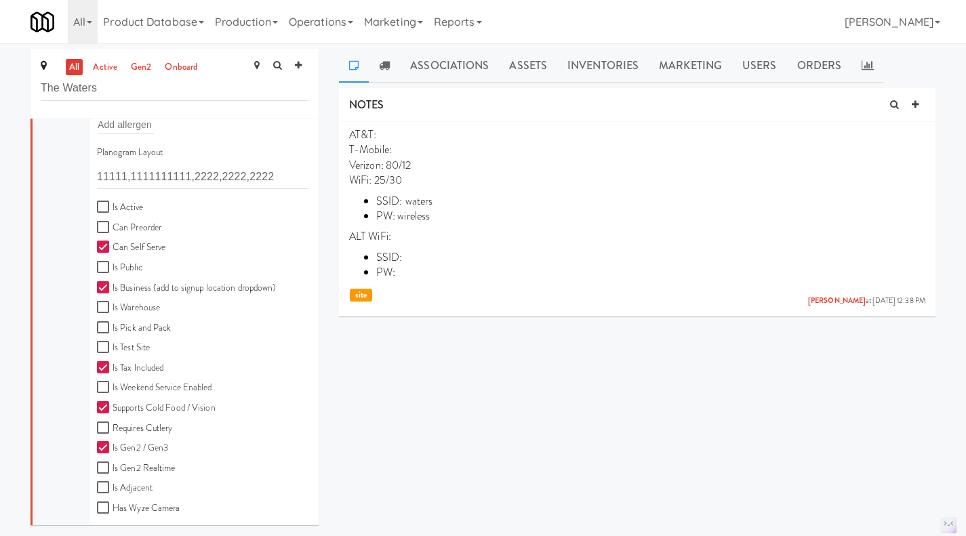
scroll to position [339, 0]
click at [110, 209] on input "Is Active" at bounding box center [105, 206] width 16 height 11
checkbox input "true"
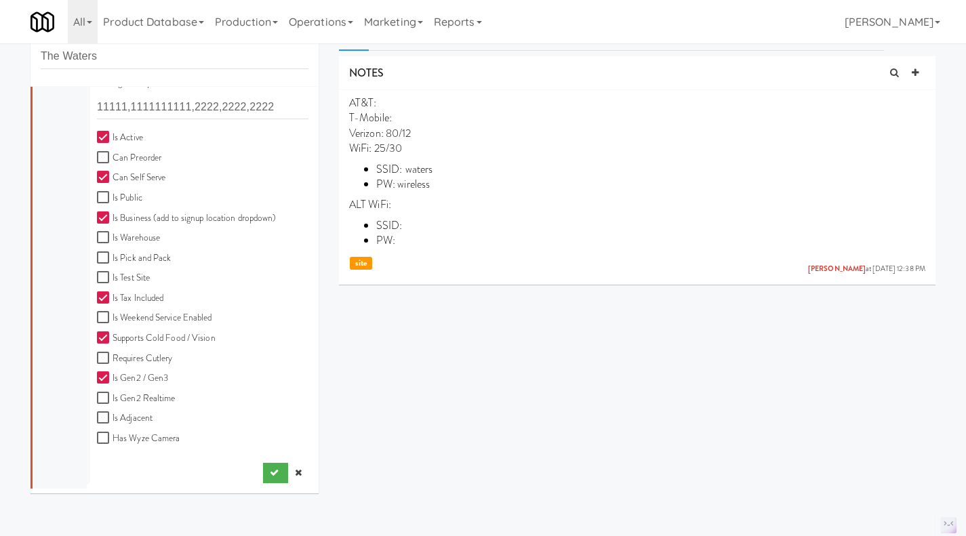
scroll to position [33, 0]
click at [270, 474] on icon "submit" at bounding box center [274, 472] width 9 height 9
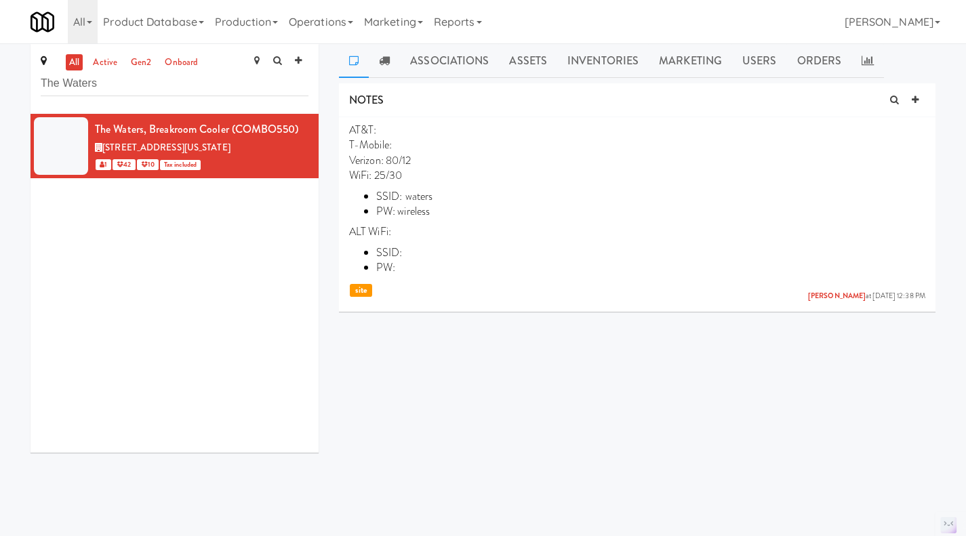
scroll to position [0, 0]
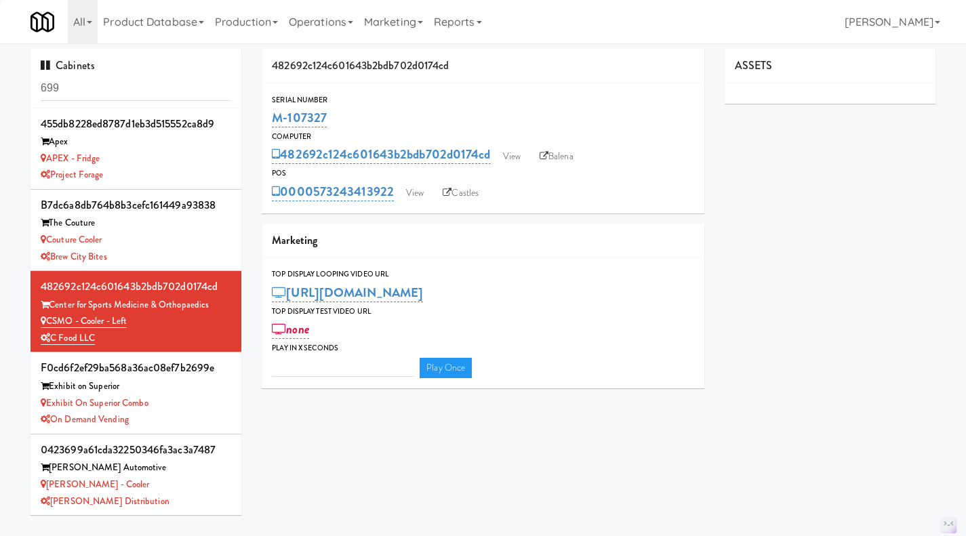
type input "3"
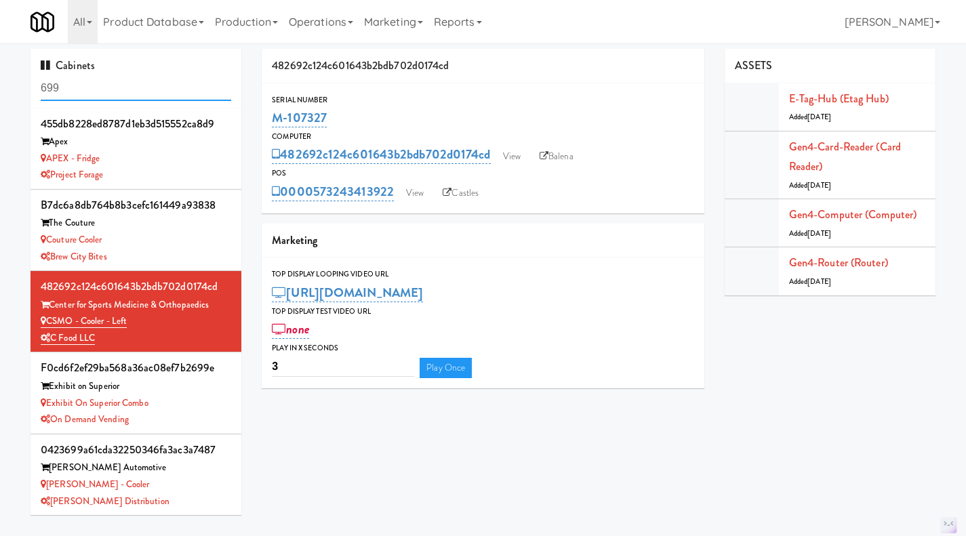
click at [106, 98] on input "699" at bounding box center [136, 88] width 190 height 25
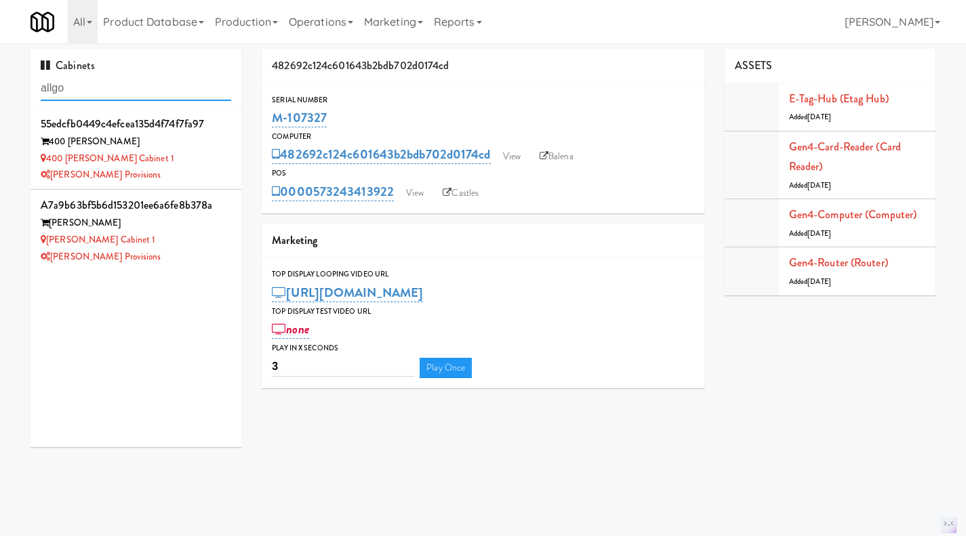
type input "allgo"
drag, startPoint x: 146, startPoint y: 265, endPoint x: 53, endPoint y: 262, distance: 93.6
click at [53, 262] on div "[PERSON_NAME] Provisions" at bounding box center [136, 257] width 190 height 17
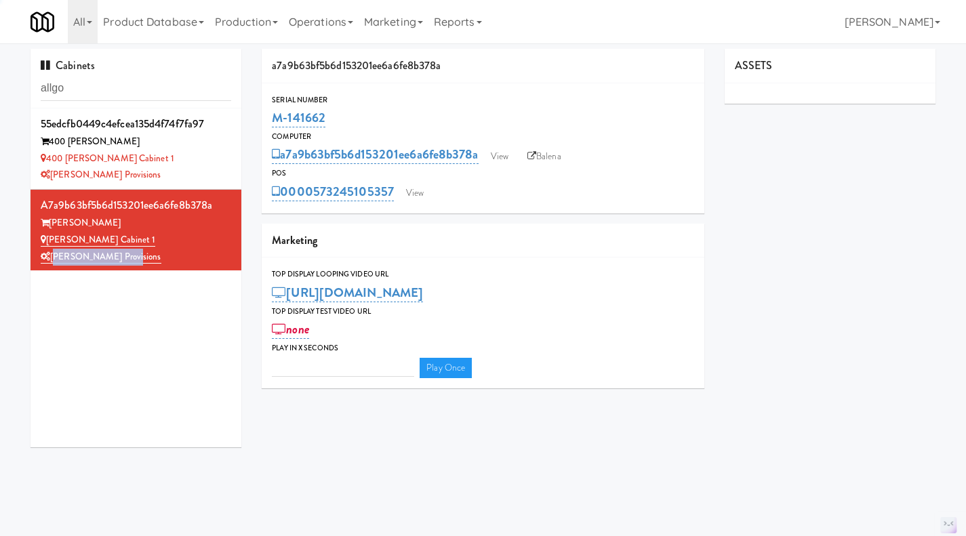
type input "3"
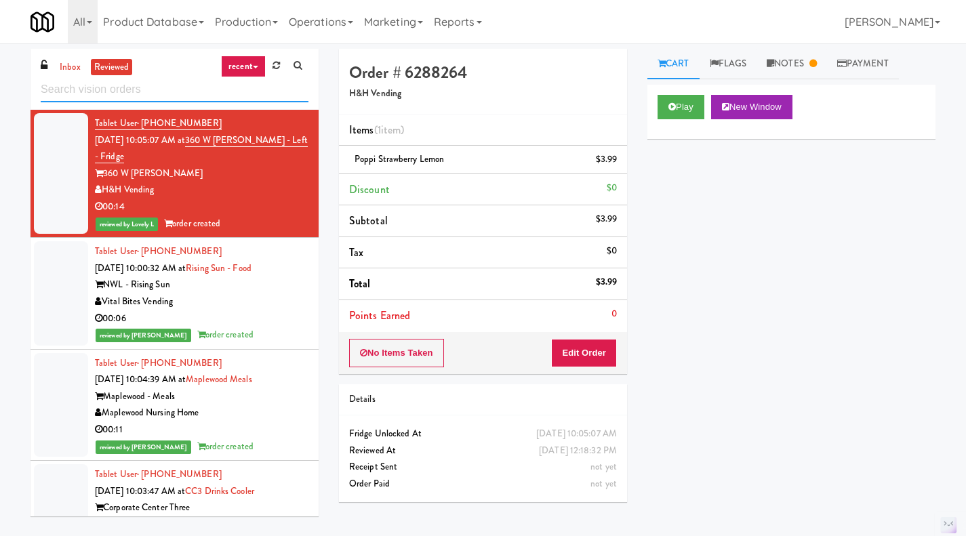
paste input "The Waters, Breakroom Cooler"
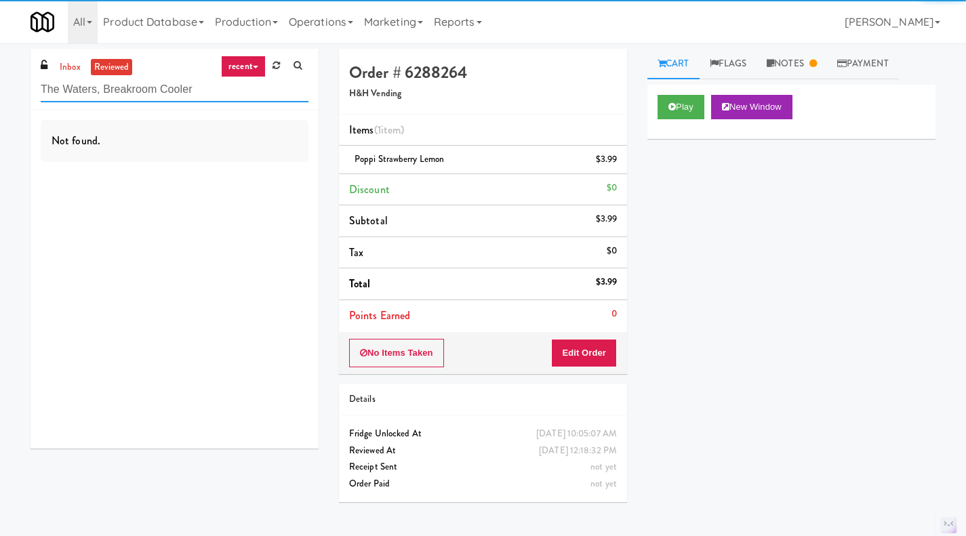
type input "The Waters, Breakroom Cooler"
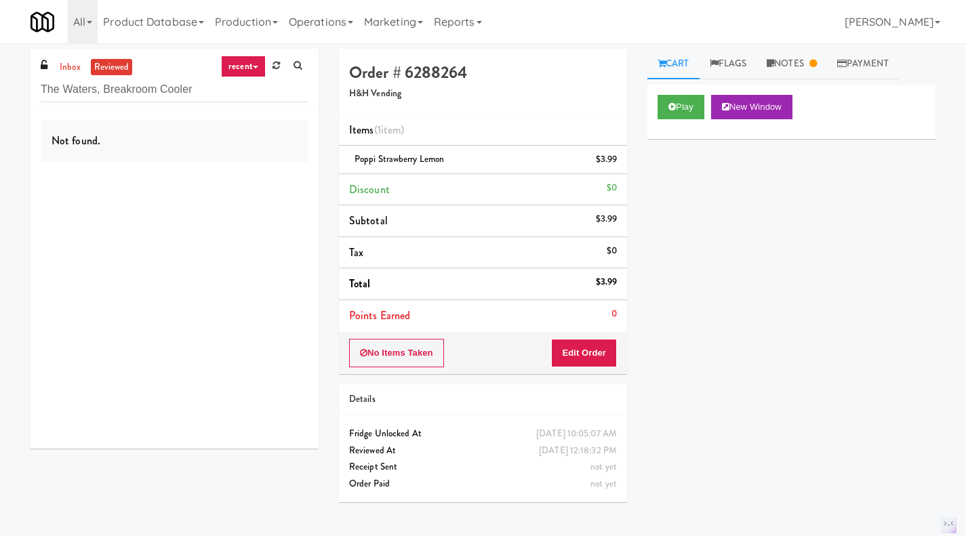
click at [69, 69] on link "inbox" at bounding box center [70, 67] width 28 height 17
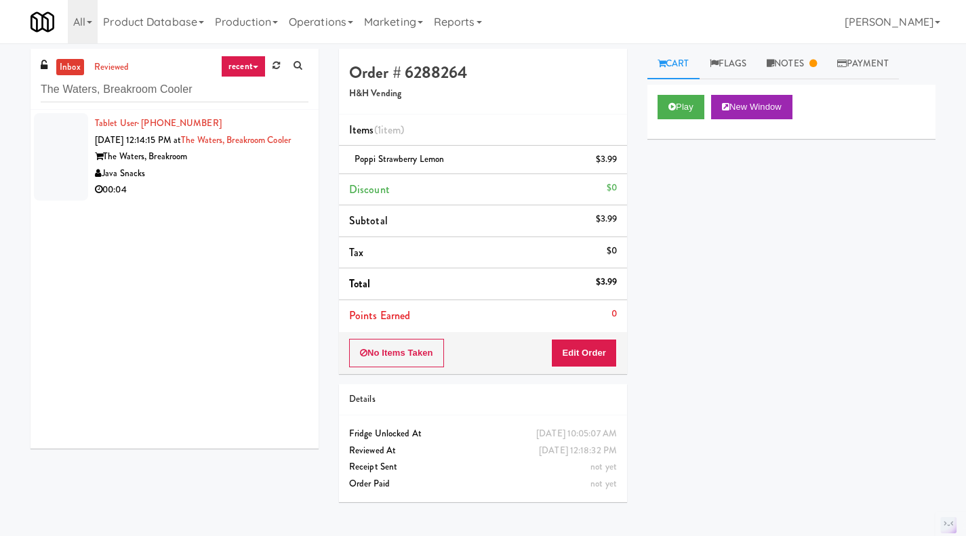
click at [247, 182] on div "Java Snacks" at bounding box center [201, 173] width 213 height 17
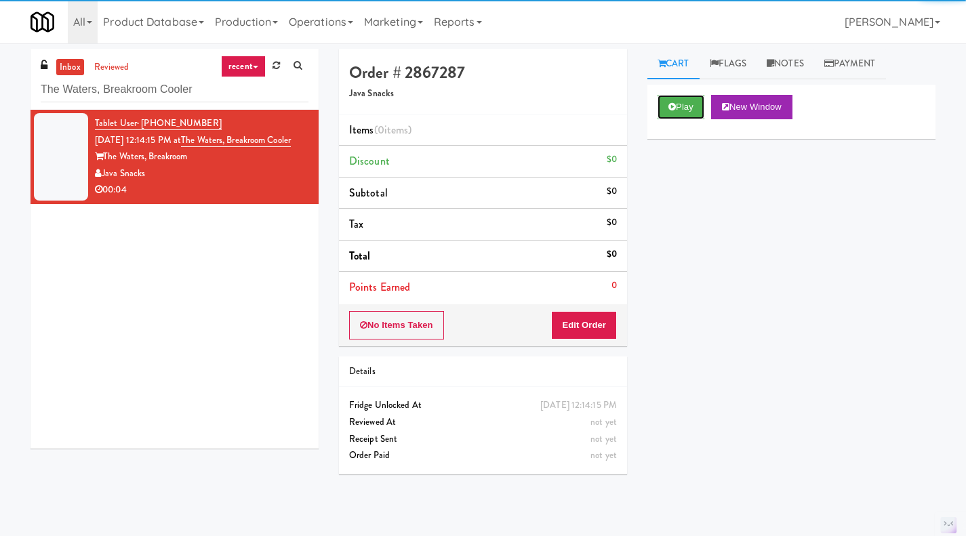
click at [664, 106] on button "Play" at bounding box center [680, 107] width 47 height 24
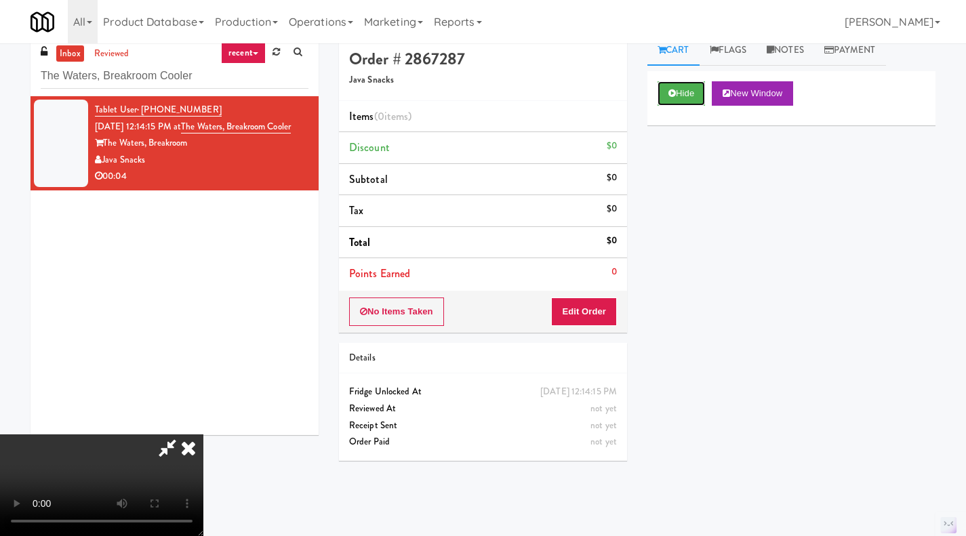
scroll to position [108, 0]
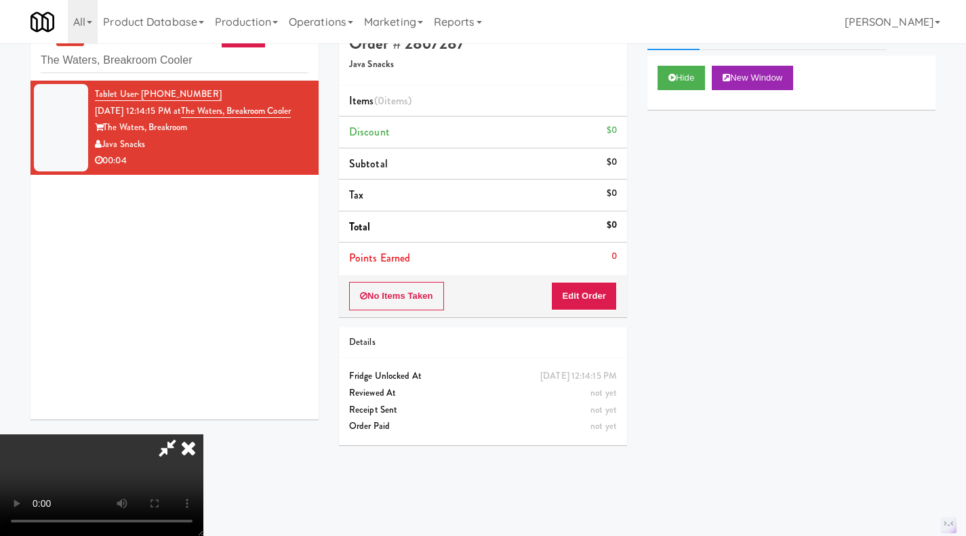
click at [203, 434] on video at bounding box center [101, 485] width 203 height 102
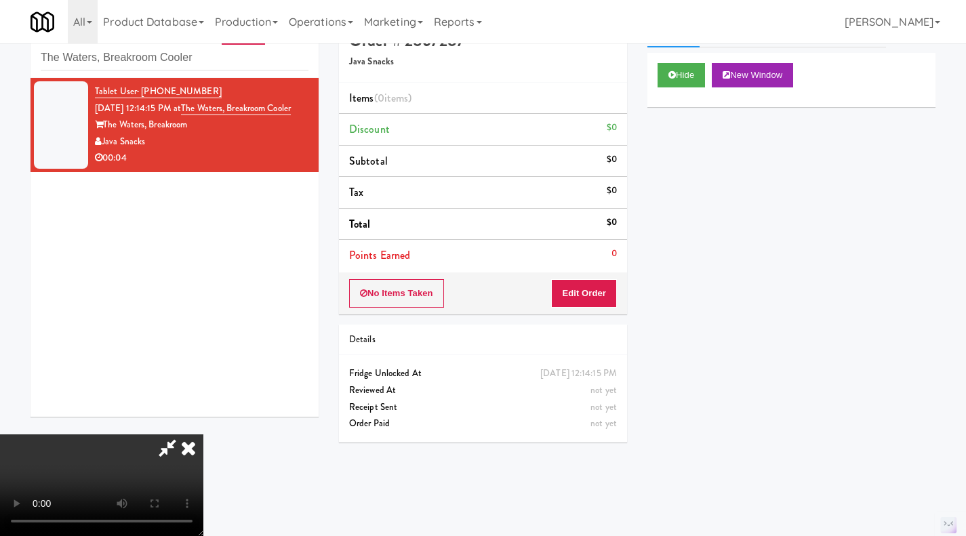
scroll to position [31, 0]
click at [203, 434] on icon at bounding box center [189, 447] width 30 height 27
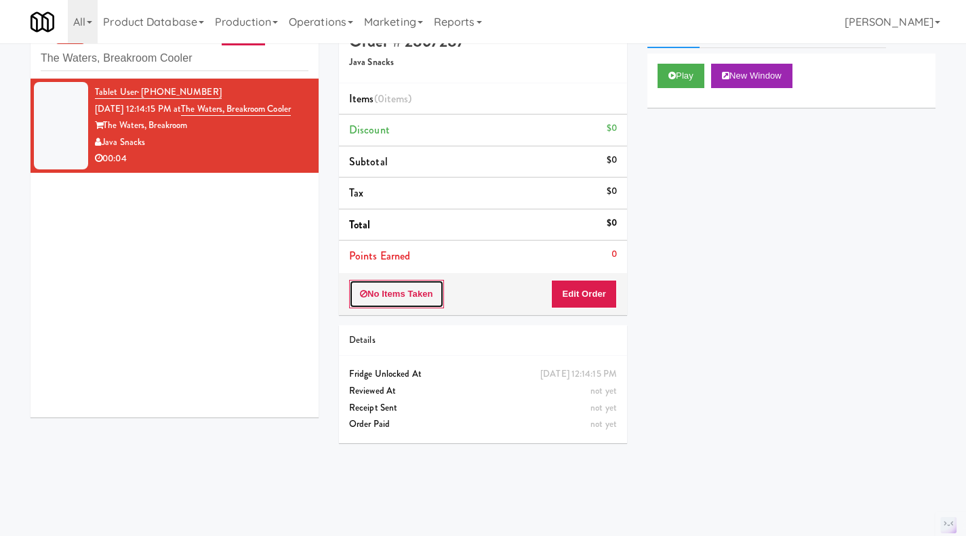
click at [386, 294] on button "No Items Taken" at bounding box center [396, 294] width 95 height 28
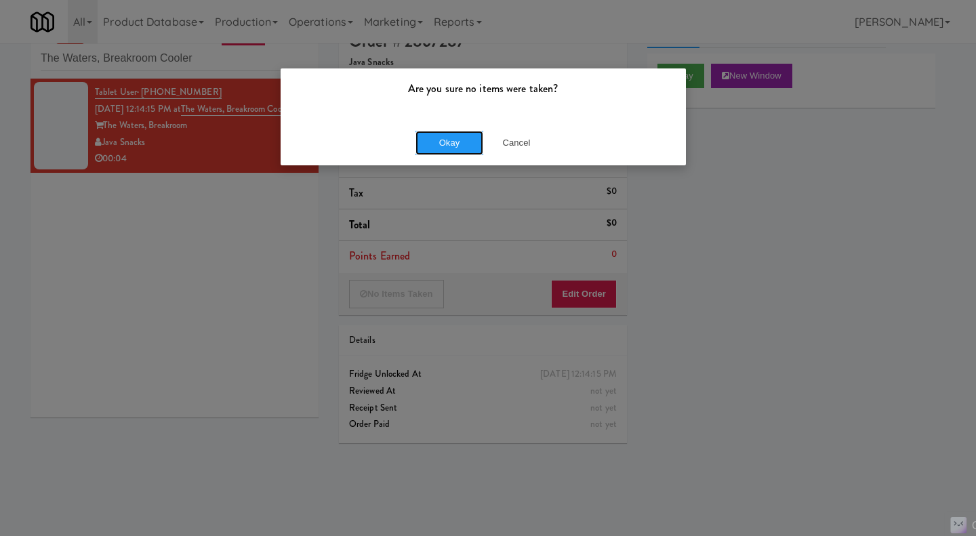
click at [450, 145] on button "Okay" at bounding box center [449, 143] width 68 height 24
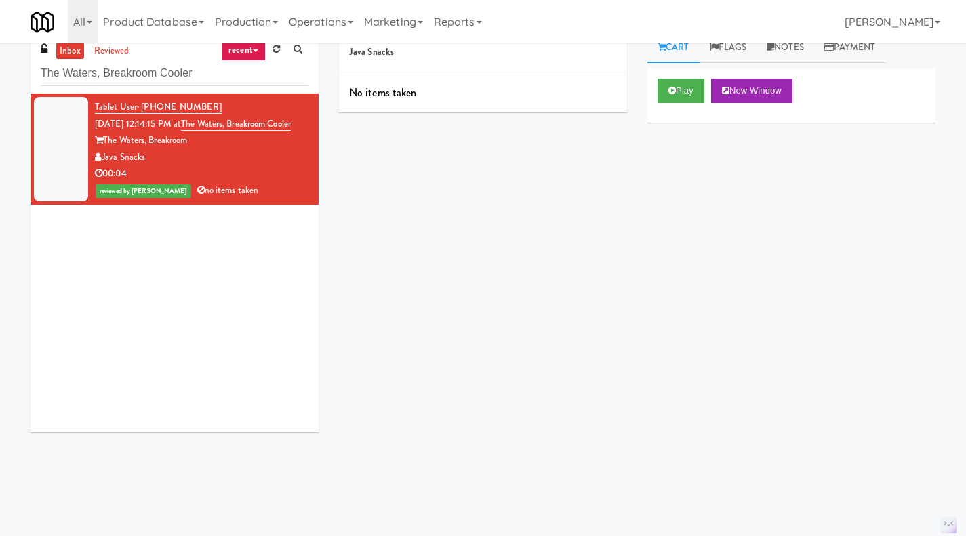
scroll to position [0, 0]
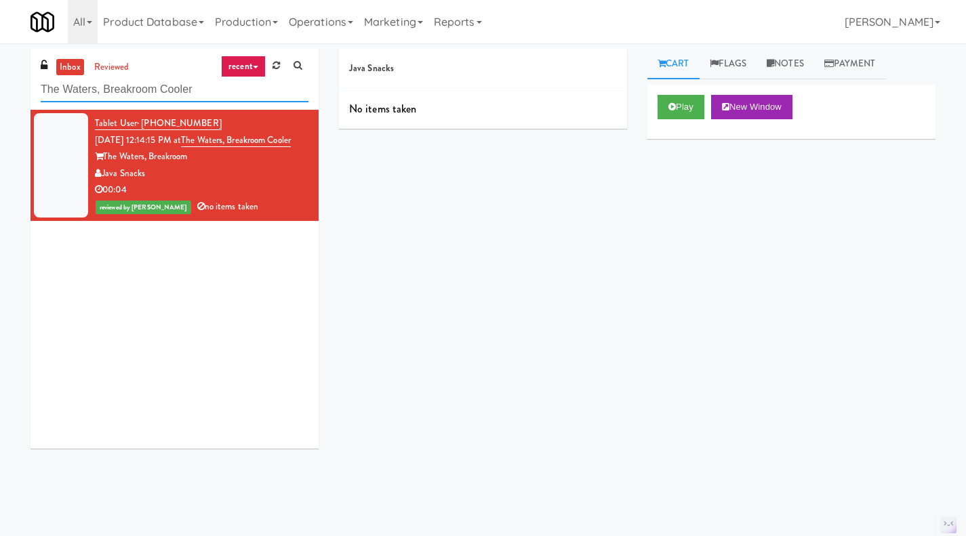
click at [100, 91] on input "The Waters, Breakroom Cooler" at bounding box center [175, 89] width 268 height 25
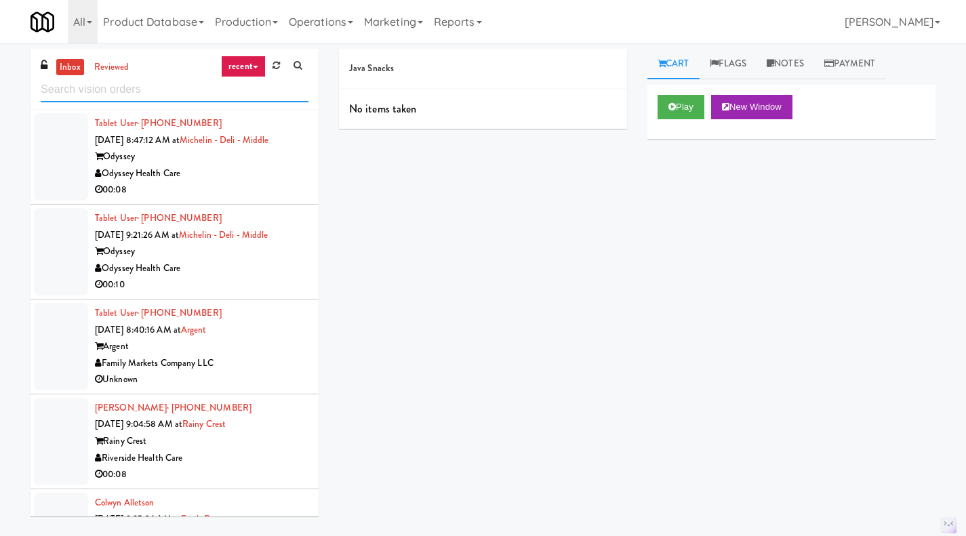
paste input "The Waters, Breakroom Cooler"
type input "The Waters, Breakroom Cooler"
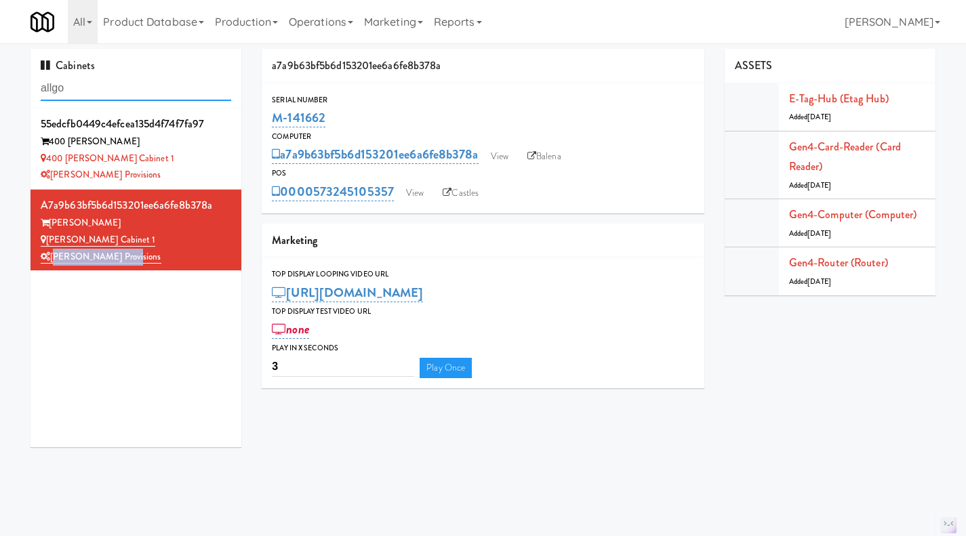
click at [106, 77] on input "allgo" at bounding box center [136, 88] width 190 height 25
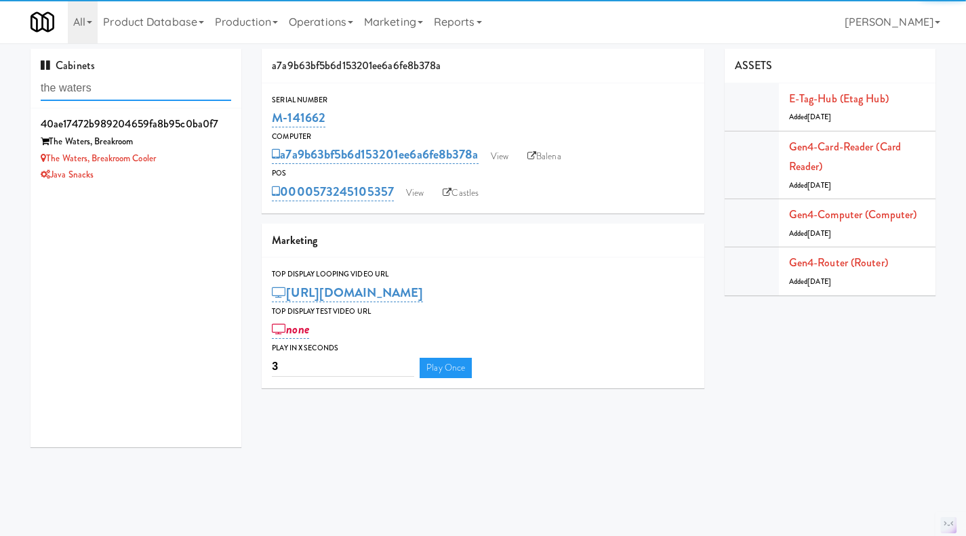
type input "the waters"
click at [209, 166] on div "The Waters, Breakroom Cooler" at bounding box center [136, 158] width 190 height 17
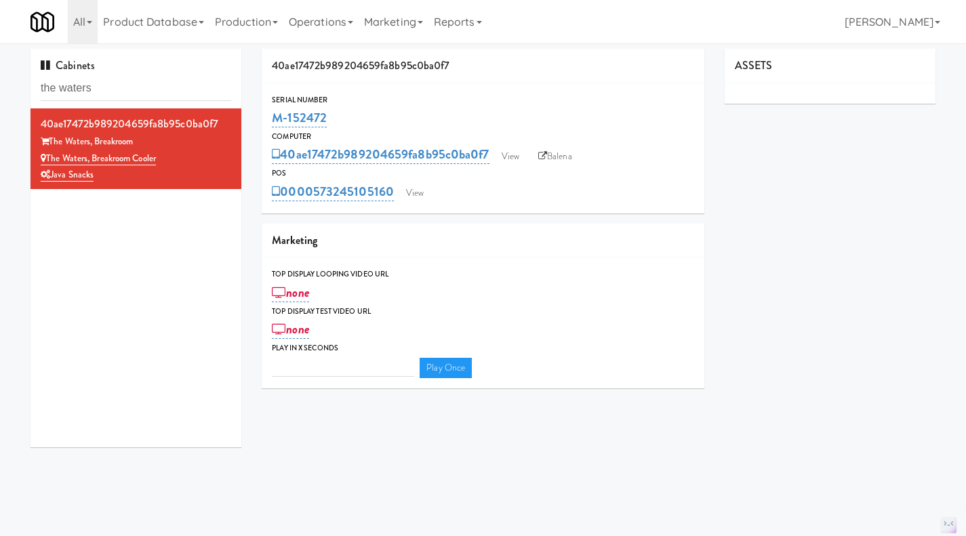
type input "3"
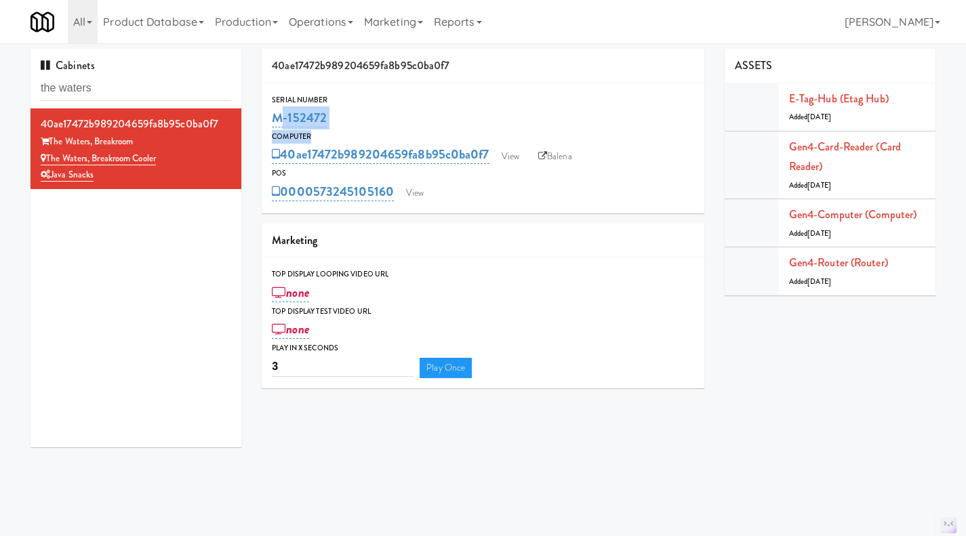
drag, startPoint x: 337, startPoint y: 129, endPoint x: 257, endPoint y: 123, distance: 80.2
click at [257, 123] on div "40ae17472b989204659fa8b95c0ba0f7 Serial Number M-152472 Computer 40ae17472b9892…" at bounding box center [482, 224] width 463 height 350
drag, startPoint x: 410, startPoint y: 210, endPoint x: 317, endPoint y: 203, distance: 93.8
click at [317, 203] on div "Serial Number M-152472 Computer 40ae17472b989204659fa8b95c0ba0f7 View Balena PO…" at bounding box center [483, 148] width 443 height 130
copy div "573245105160 View"
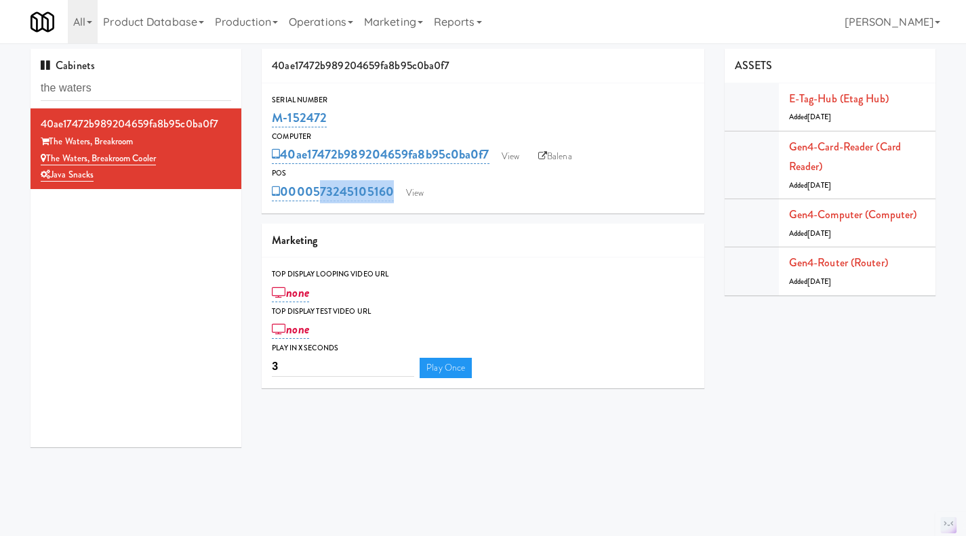
click at [369, 105] on div "Serial Number" at bounding box center [483, 101] width 422 height 14
click at [365, 108] on div "M-152472" at bounding box center [483, 117] width 422 height 23
drag, startPoint x: 361, startPoint y: 114, endPoint x: 257, endPoint y: 114, distance: 104.4
click at [257, 114] on div "40ae17472b989204659fa8b95c0ba0f7 Serial Number M-152472 Computer 40ae17472b9892…" at bounding box center [482, 224] width 463 height 350
copy link "M-152472"
